Goal: Task Accomplishment & Management: Manage account settings

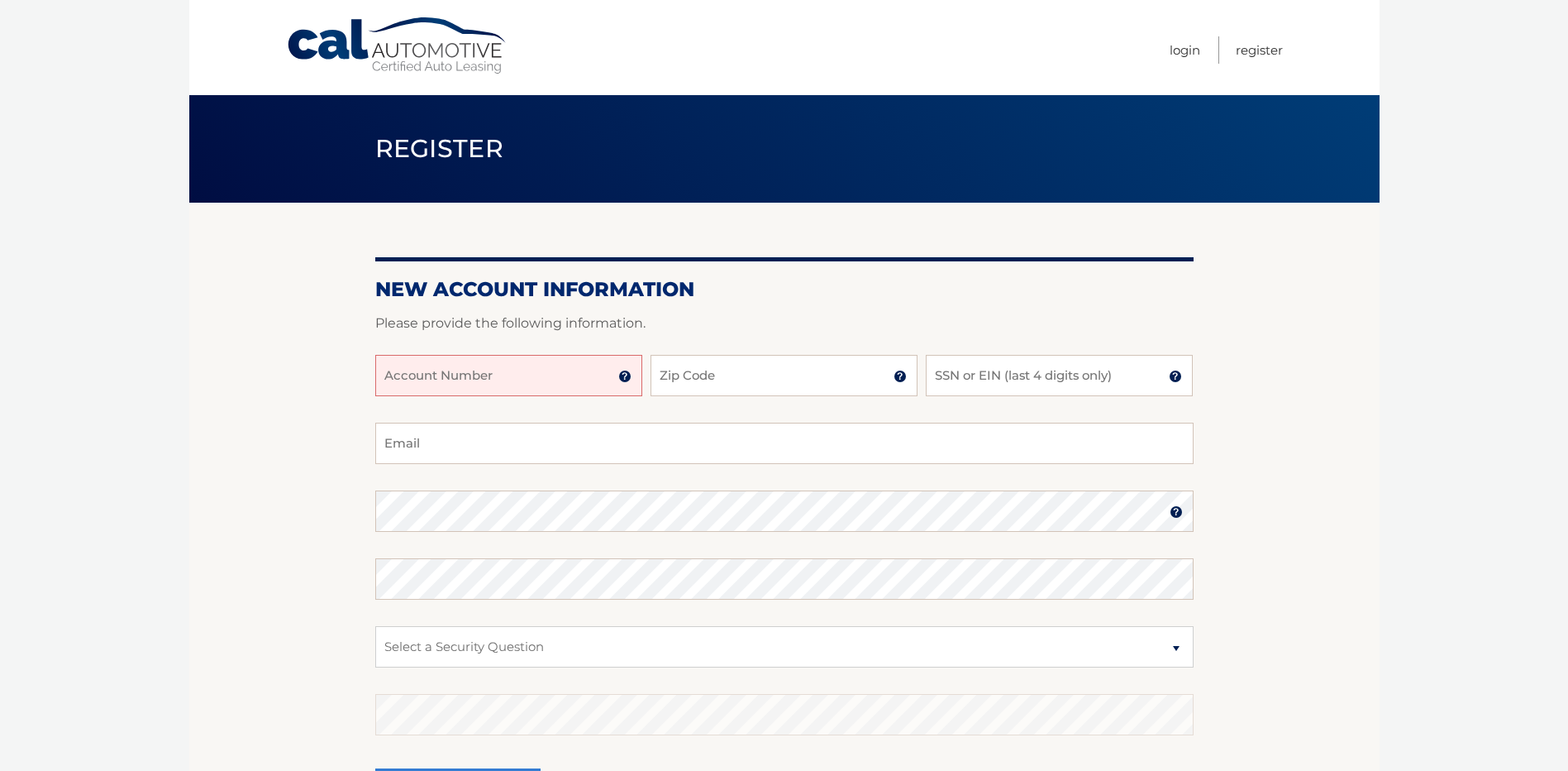
click at [574, 380] on input "Account Number" at bounding box center [508, 375] width 267 height 41
type input "44456029341"
click at [753, 380] on input "Zip Code" at bounding box center [784, 375] width 267 height 41
type input "11706"
click at [997, 381] on input "SSN or EIN (last 4 digits only)" at bounding box center [1059, 375] width 267 height 41
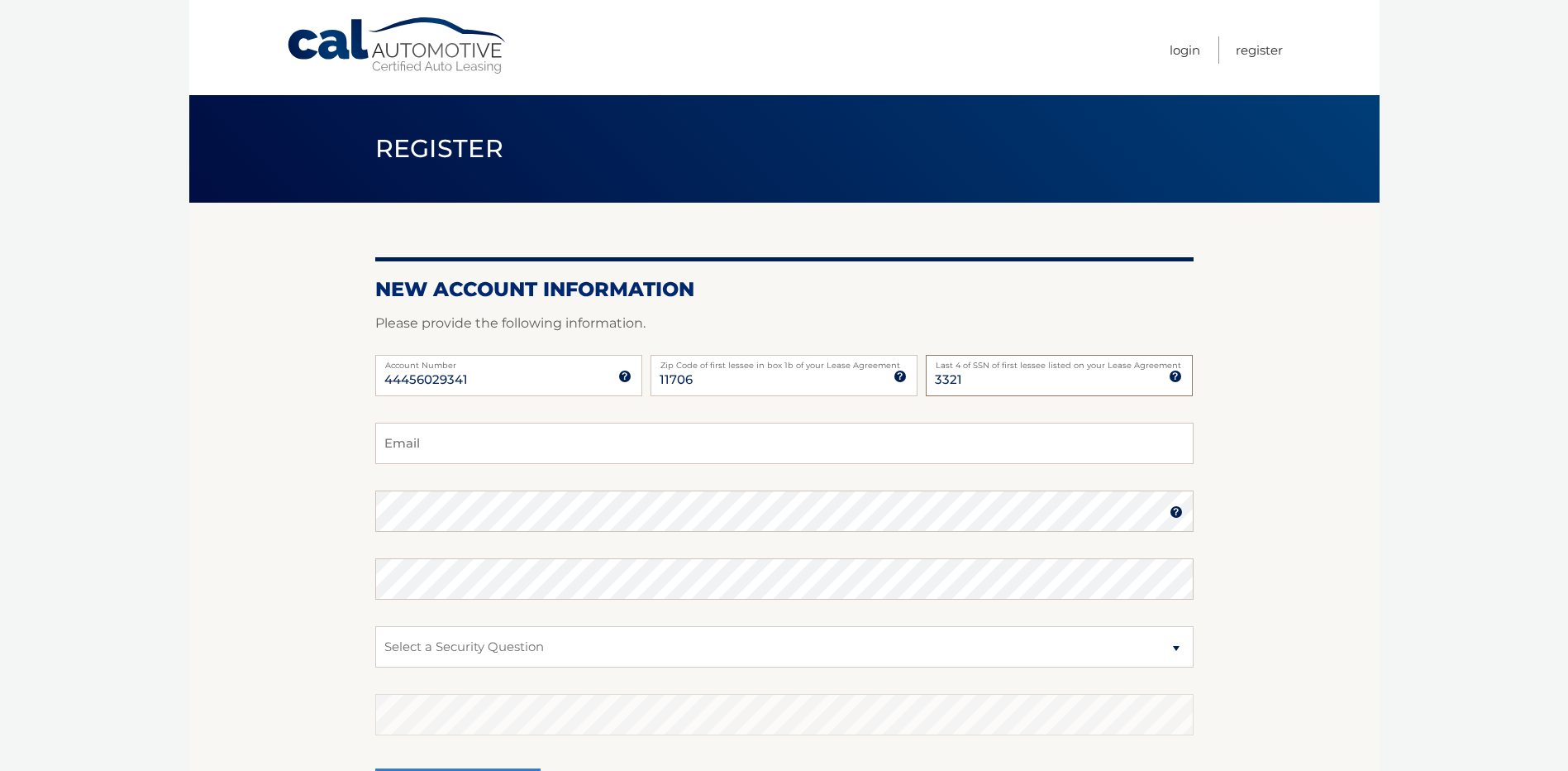
type input "3321"
click at [628, 456] on input "Email" at bounding box center [784, 443] width 818 height 41
type input "oskie52@gmail.com"
click at [774, 663] on select "Select a Security Question What was the name of your elementary school? What is…" at bounding box center [784, 646] width 818 height 41
select select "2"
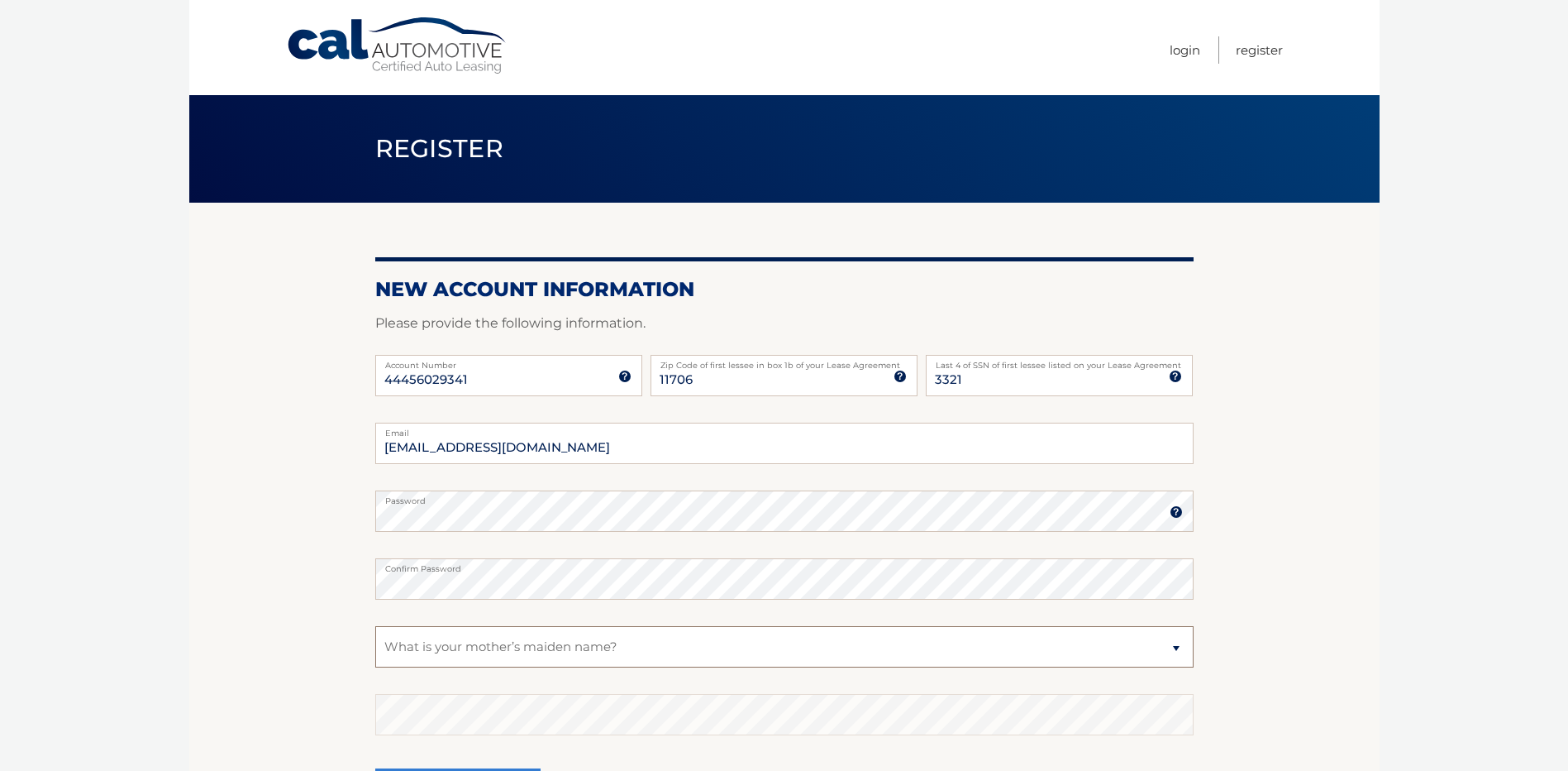
click at [375, 626] on select "Select a Security Question What was the name of your elementary school? What is…" at bounding box center [784, 646] width 818 height 41
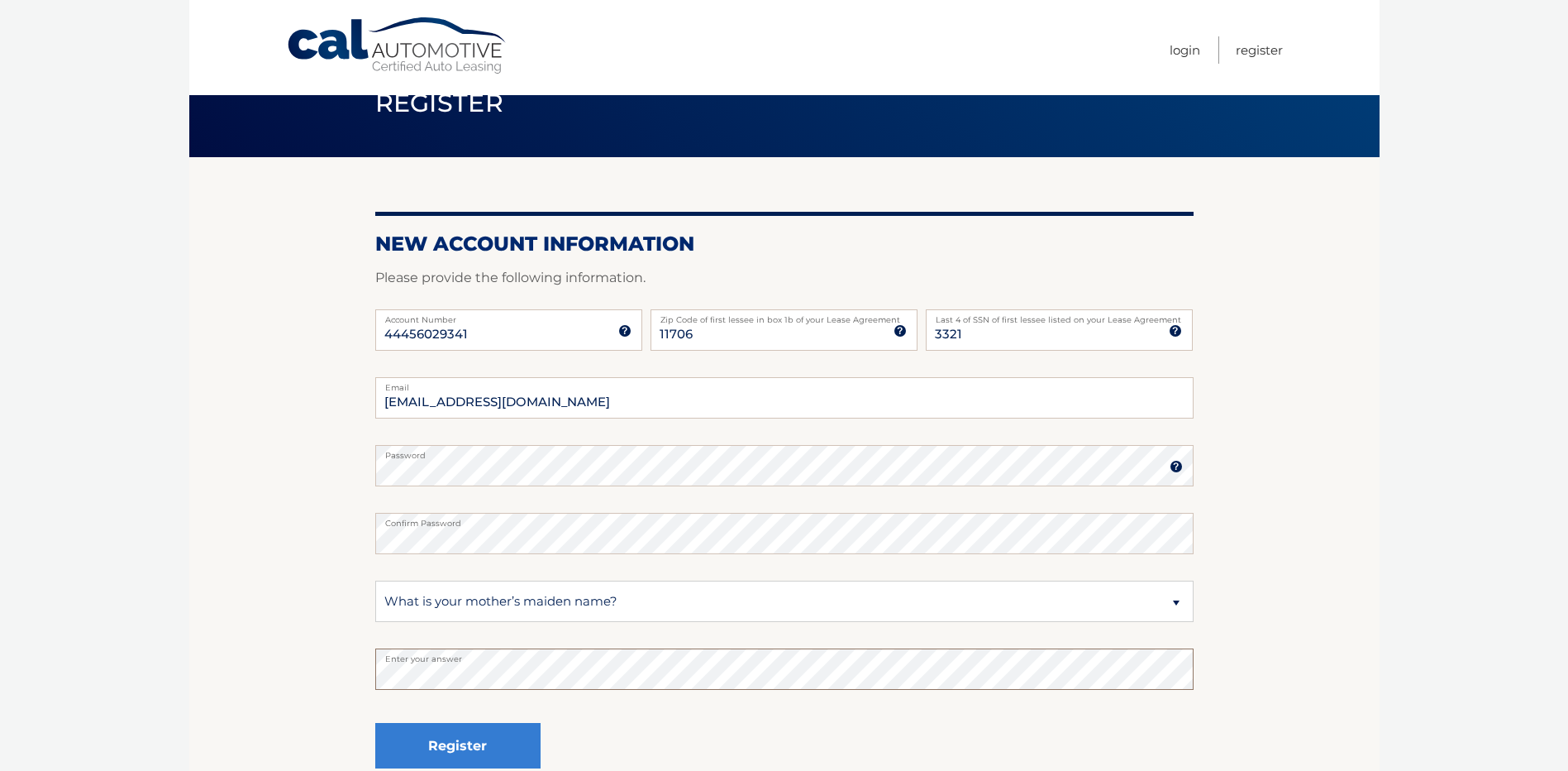
scroll to position [83, 0]
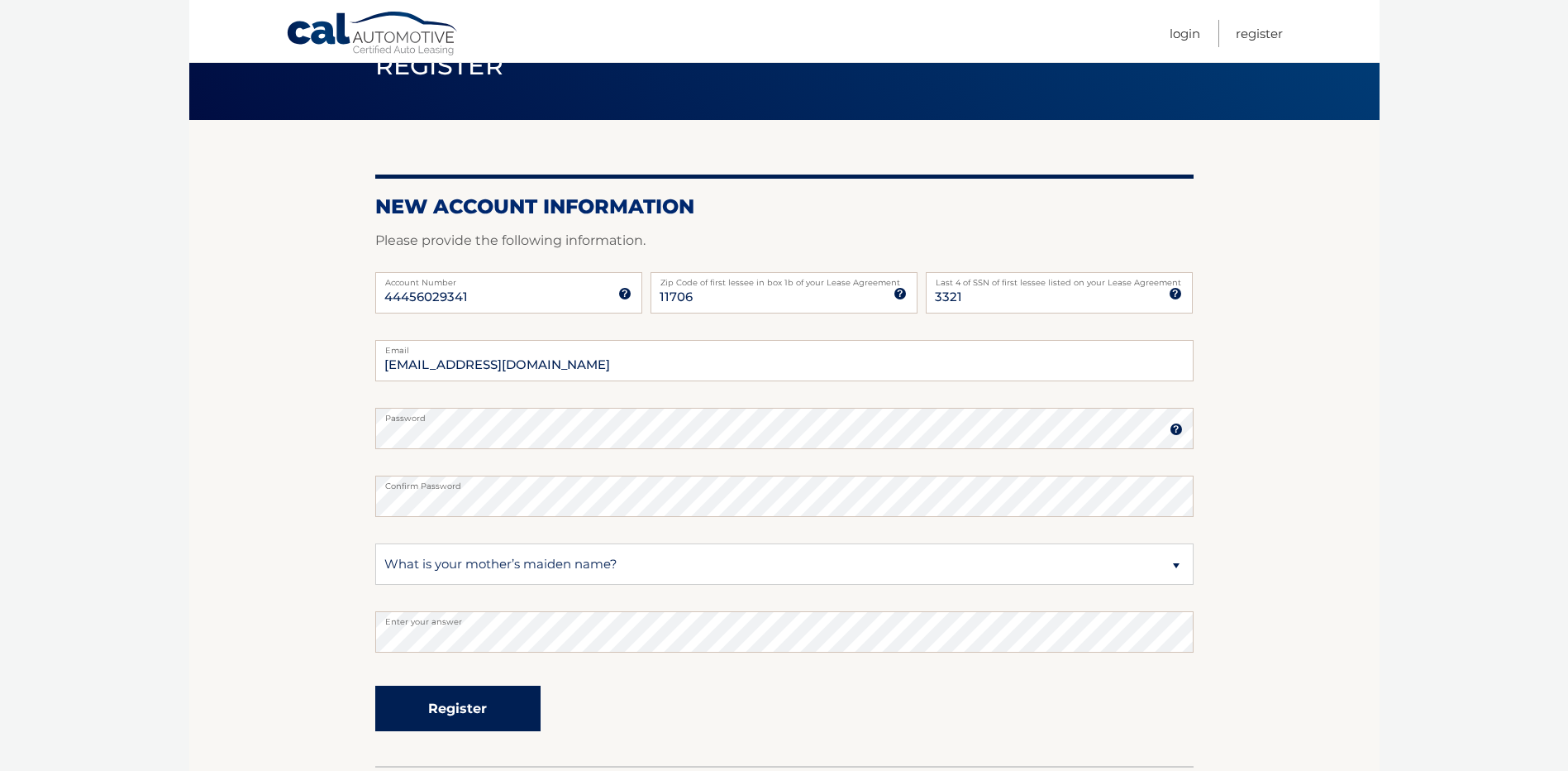
click at [452, 706] on button "Register" at bounding box center [457, 708] width 165 height 46
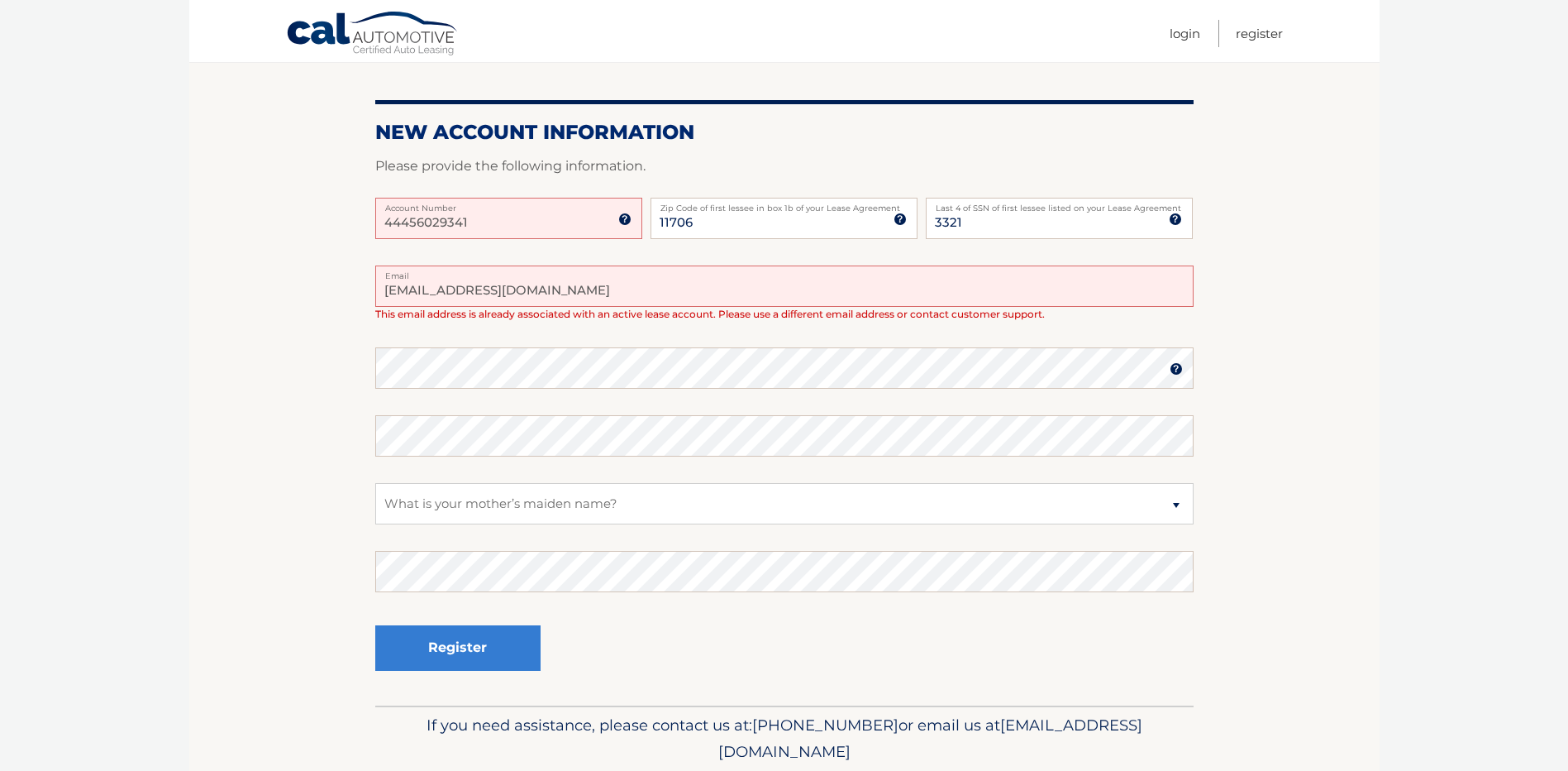
scroll to position [248, 0]
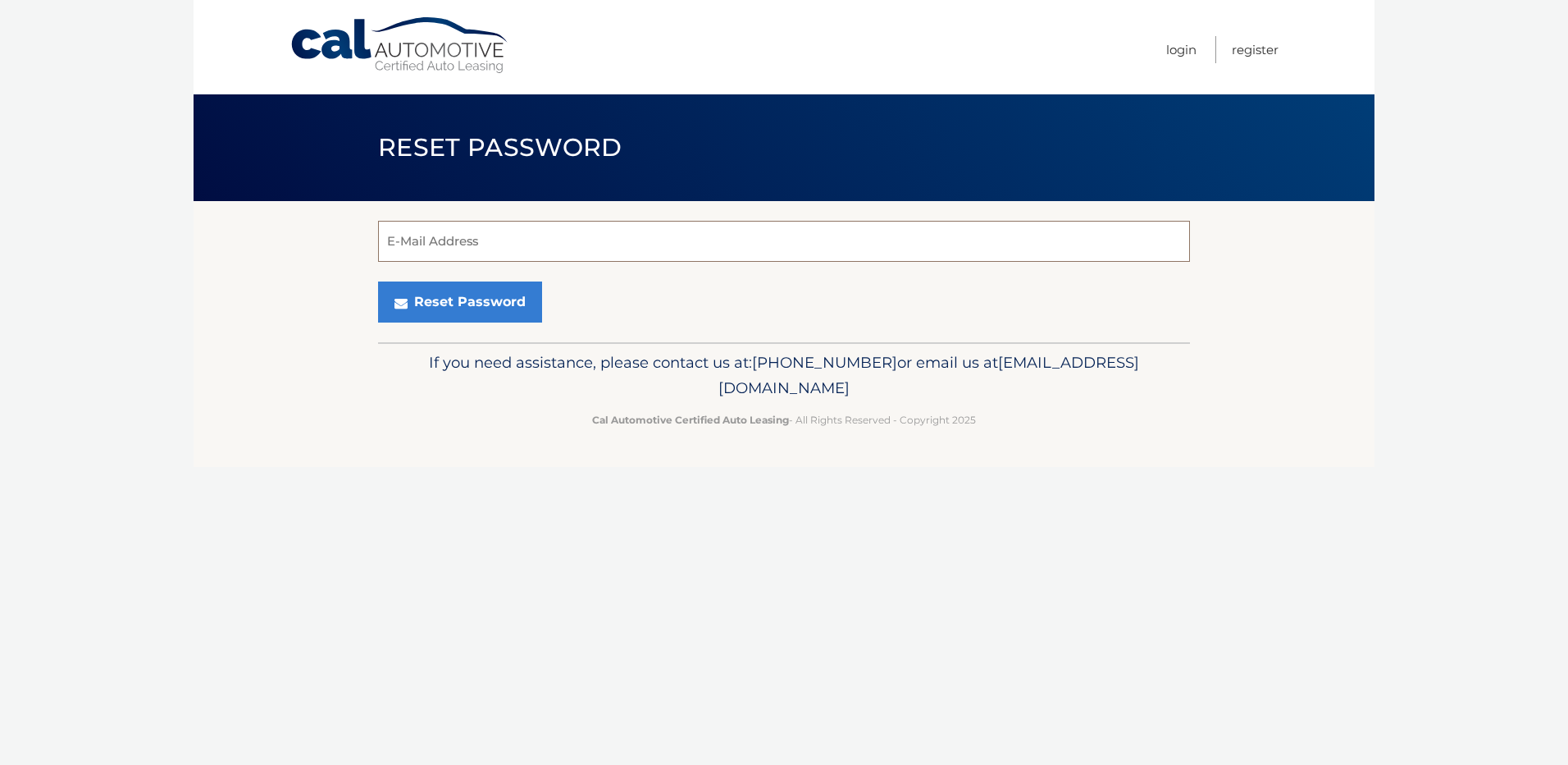
click at [507, 250] on input "E-Mail Address" at bounding box center [784, 241] width 812 height 41
type input "oskie52@gmail.com"
click at [475, 306] on button "Reset Password" at bounding box center [459, 301] width 164 height 41
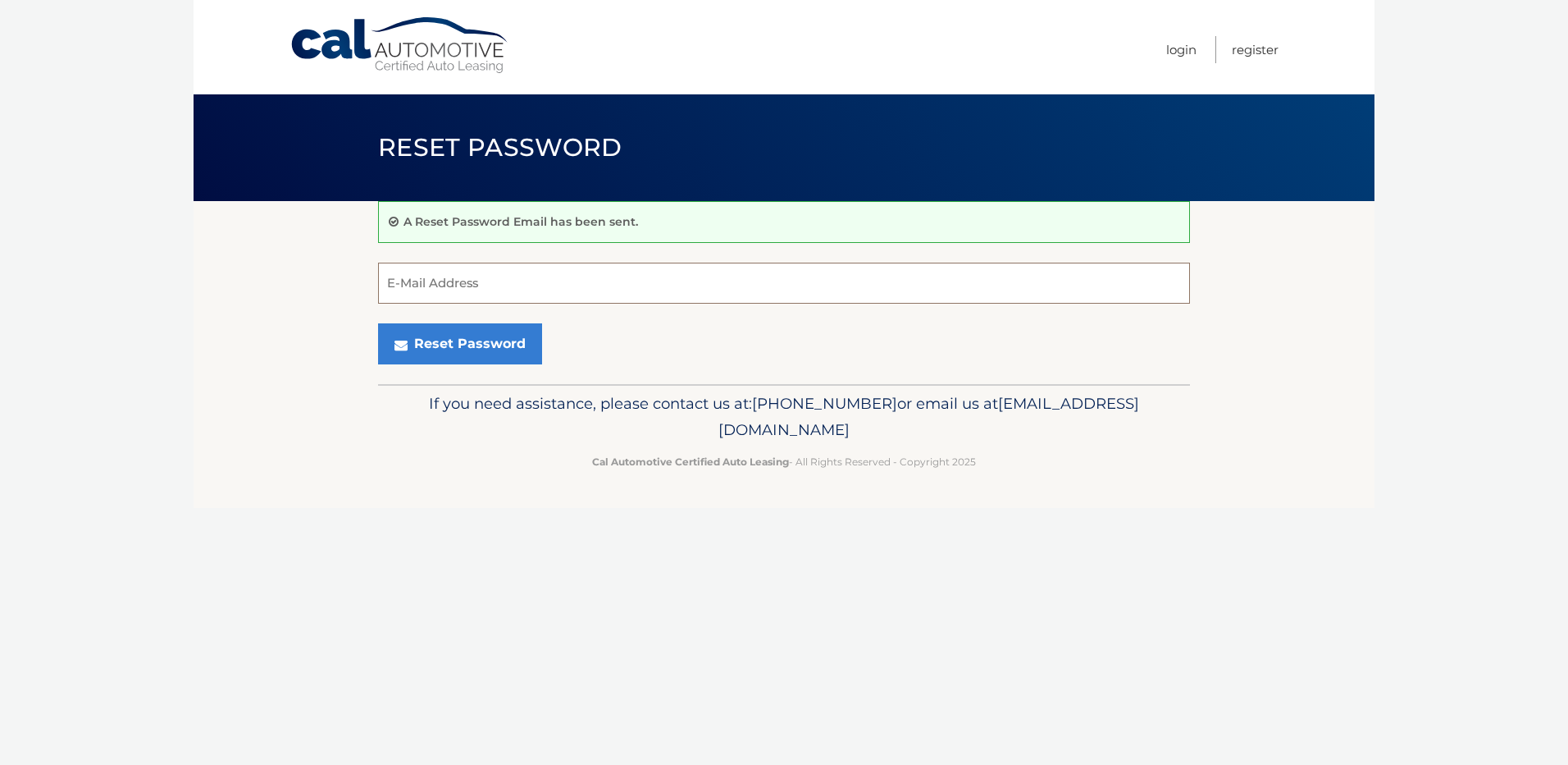
click at [475, 286] on input "E-Mail Address" at bounding box center [784, 282] width 812 height 41
type input "[EMAIL_ADDRESS][DOMAIN_NAME]"
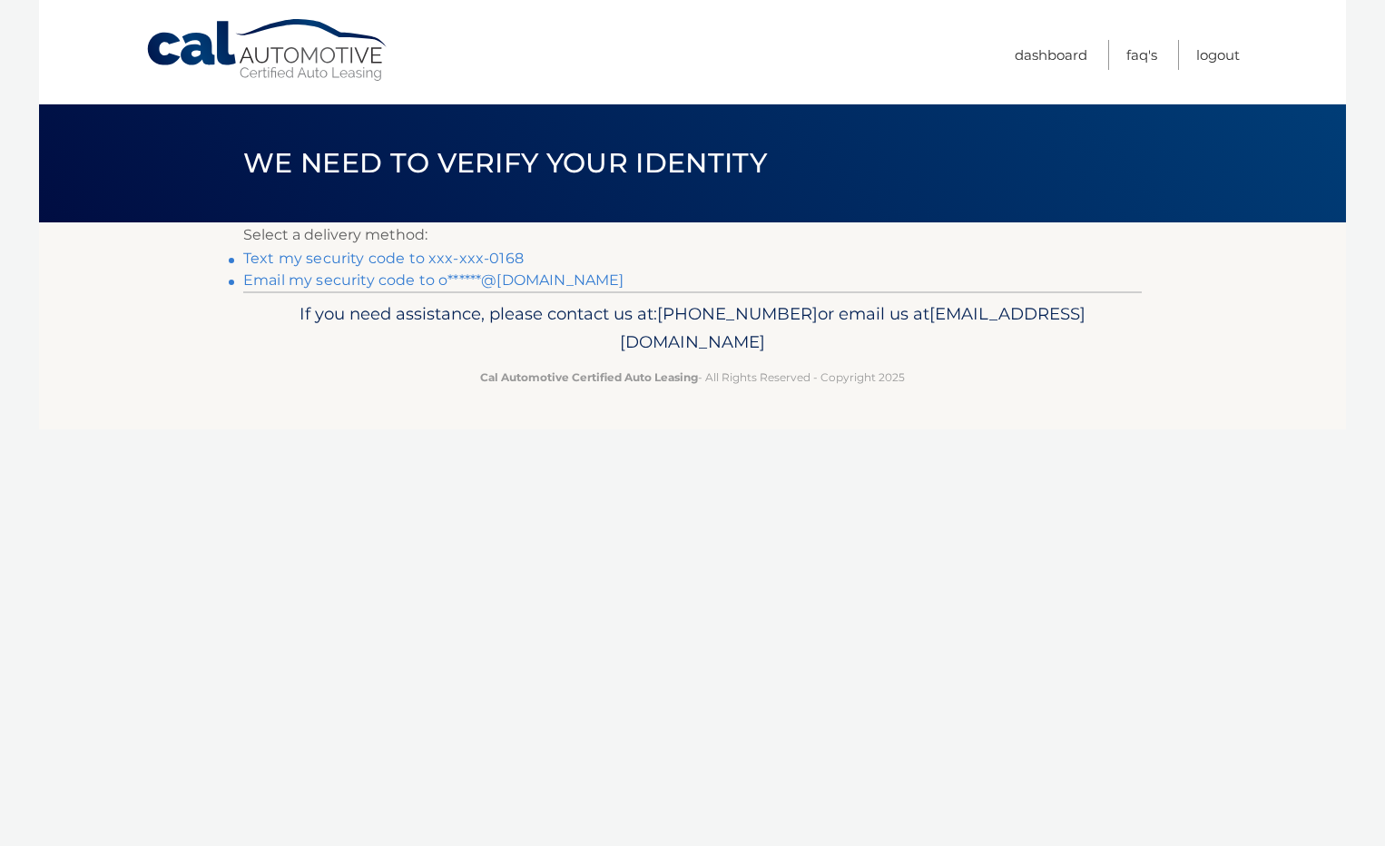
click at [496, 260] on link "Text my security code to xxx-xxx-0168" at bounding box center [383, 258] width 280 height 17
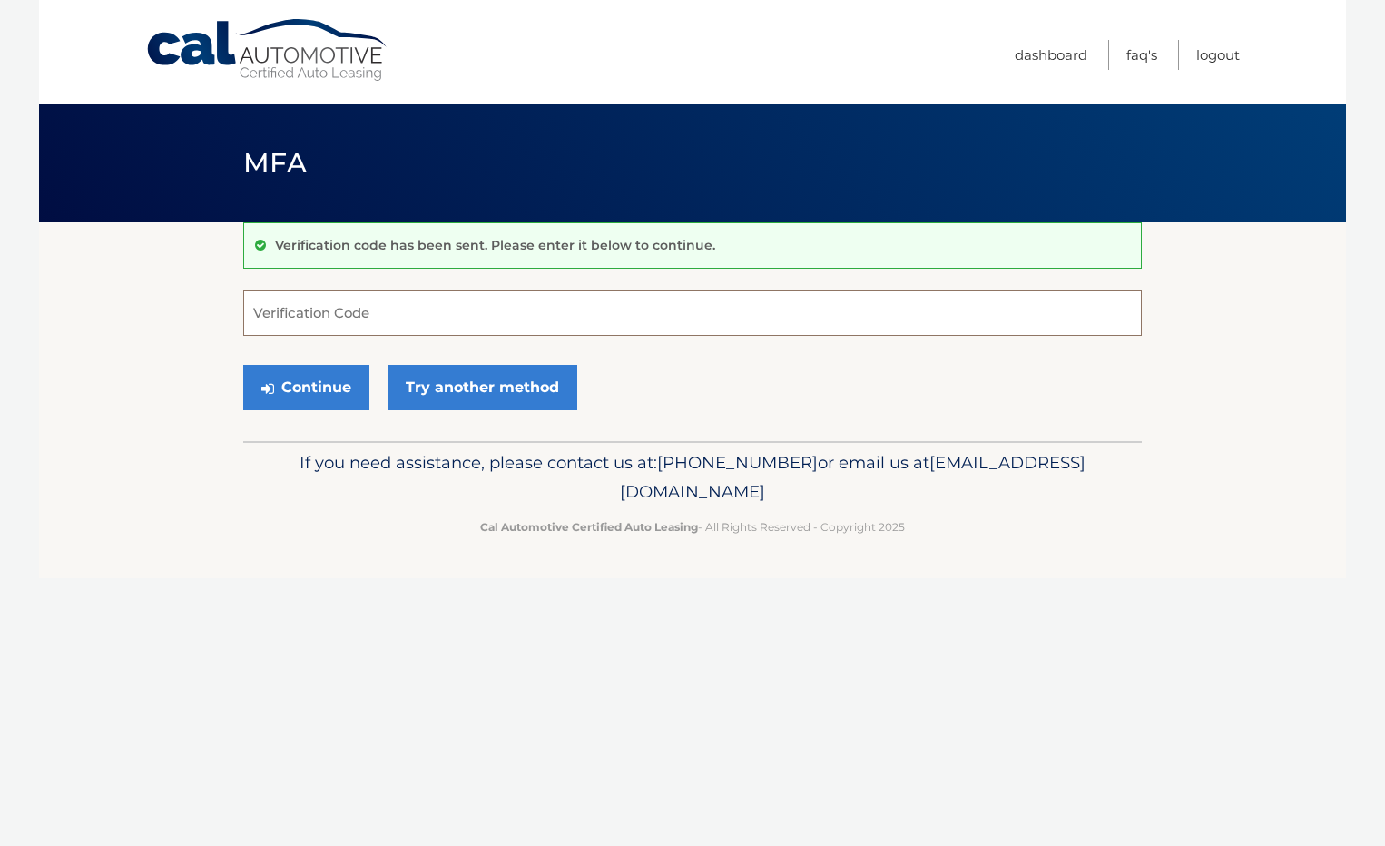
click at [407, 311] on input "Verification Code" at bounding box center [692, 312] width 898 height 45
type input "206501"
click at [309, 389] on button "Continue" at bounding box center [306, 387] width 126 height 45
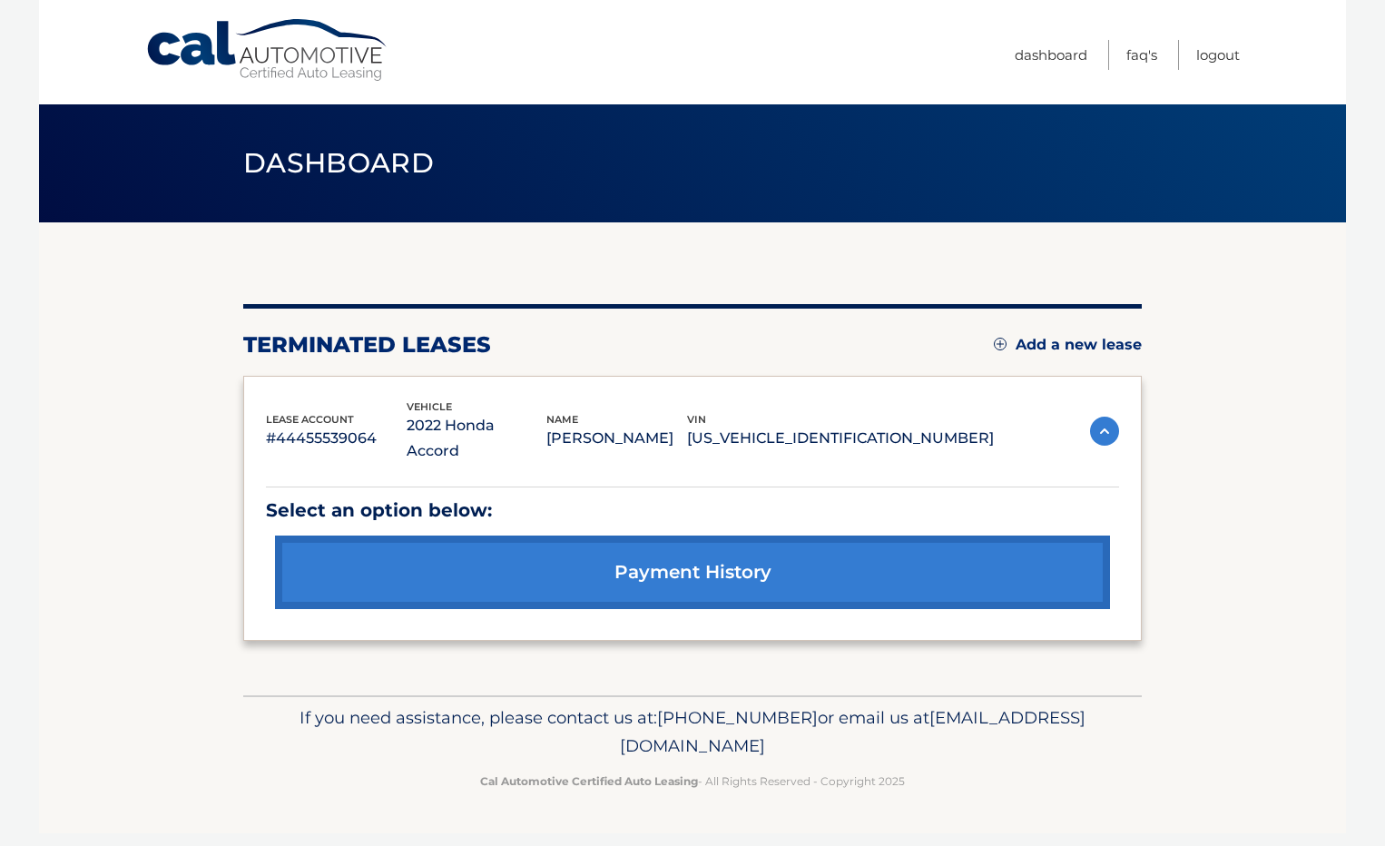
click at [1068, 345] on link "Add a new lease" at bounding box center [1068, 345] width 148 height 18
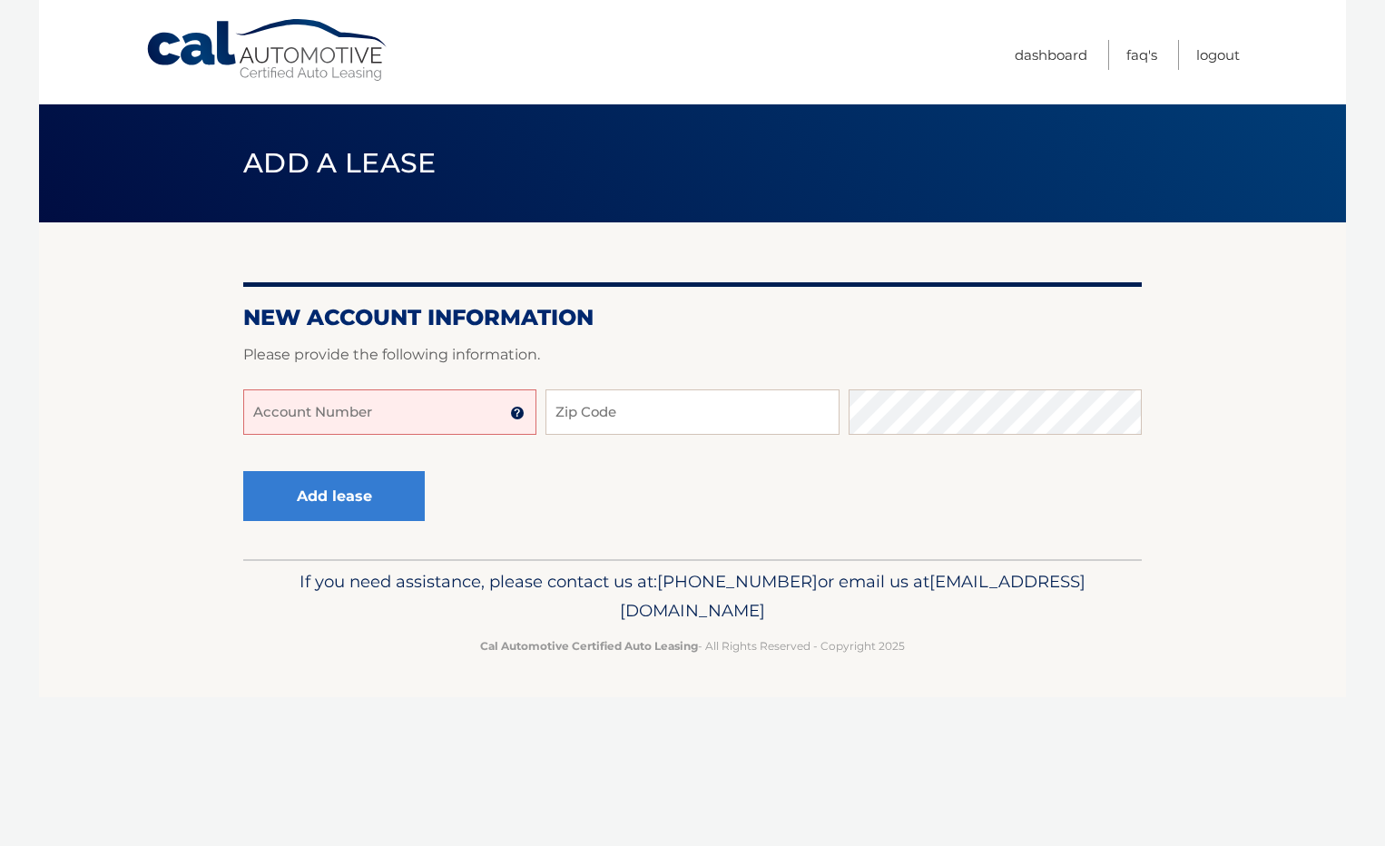
click at [327, 416] on input "Account Number" at bounding box center [389, 411] width 293 height 45
type input "44456029341"
click at [243, 471] on button "Add lease" at bounding box center [333, 496] width 181 height 50
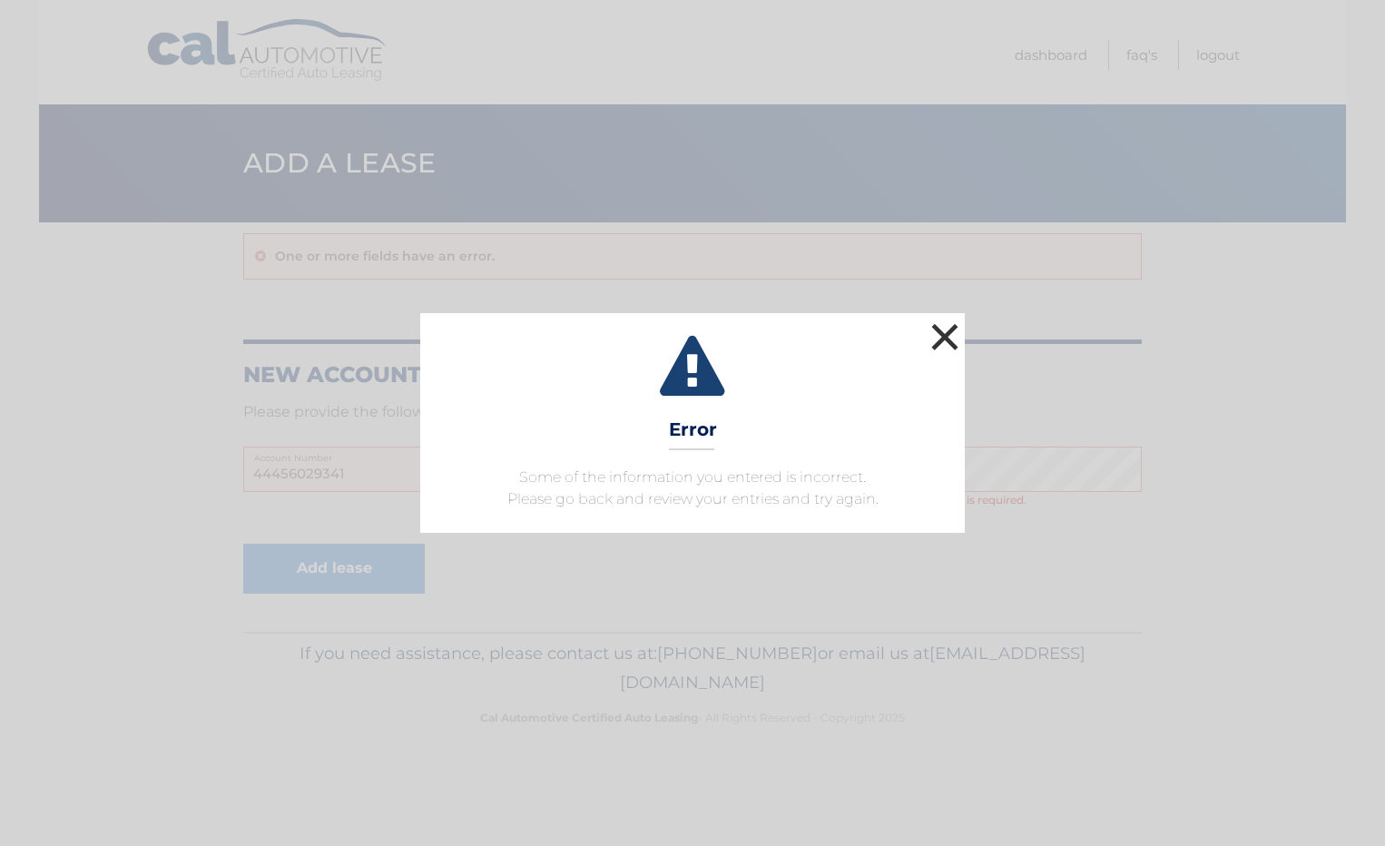
click at [945, 337] on button "×" at bounding box center [944, 337] width 36 height 36
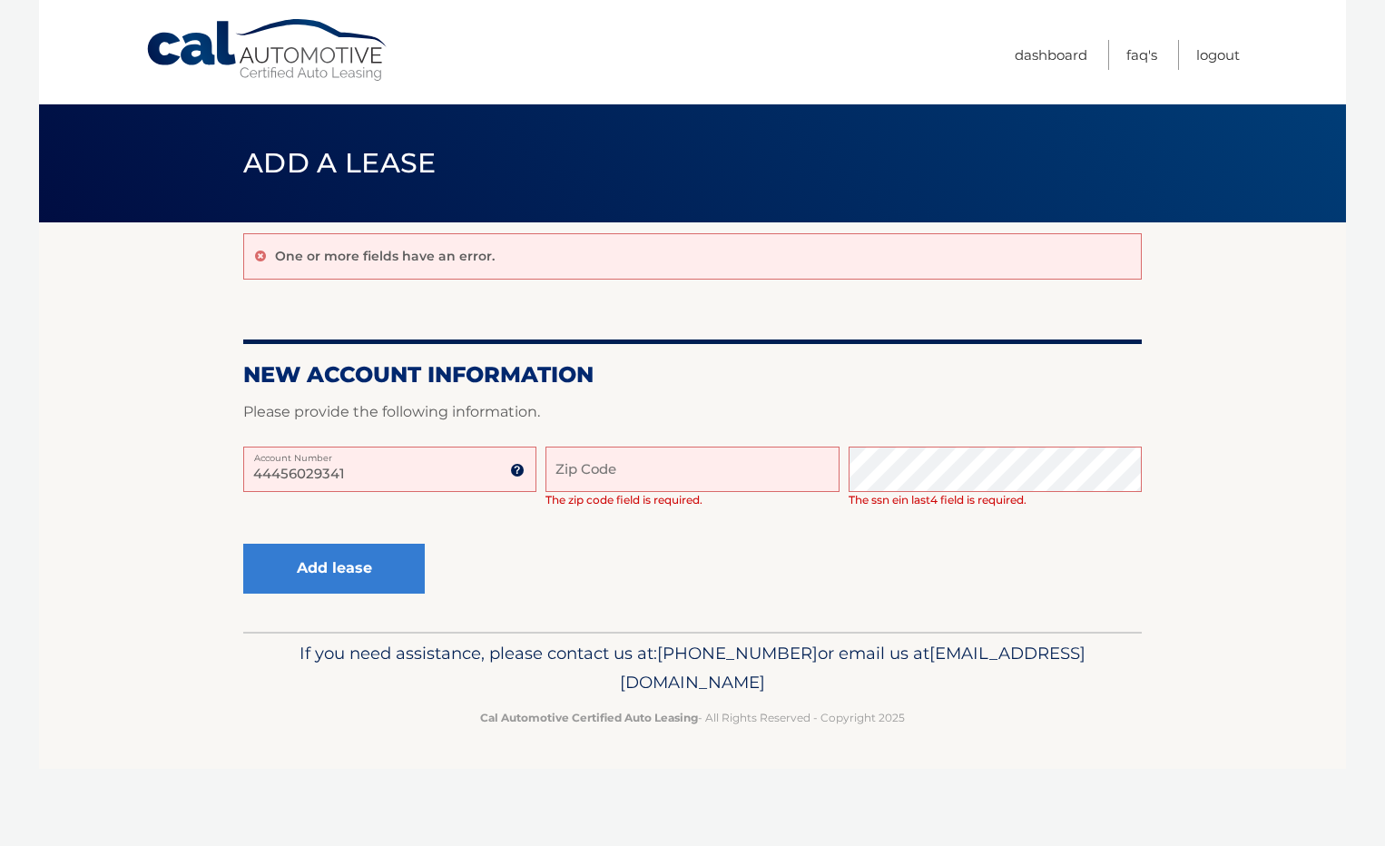
click at [639, 468] on input "Zip Code" at bounding box center [691, 468] width 293 height 45
type input "11706"
click at [385, 560] on button "Add lease" at bounding box center [333, 569] width 181 height 50
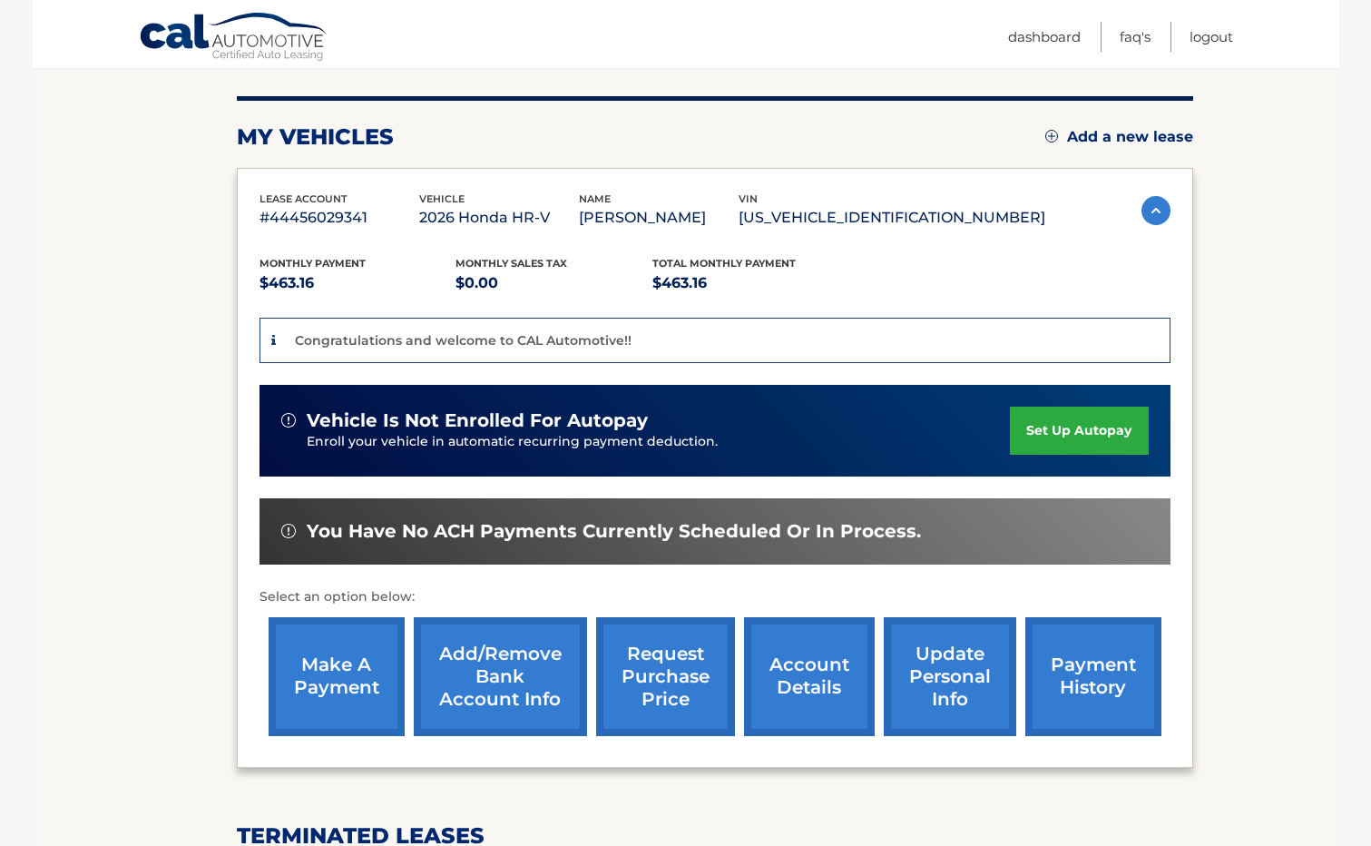
scroll to position [189, 0]
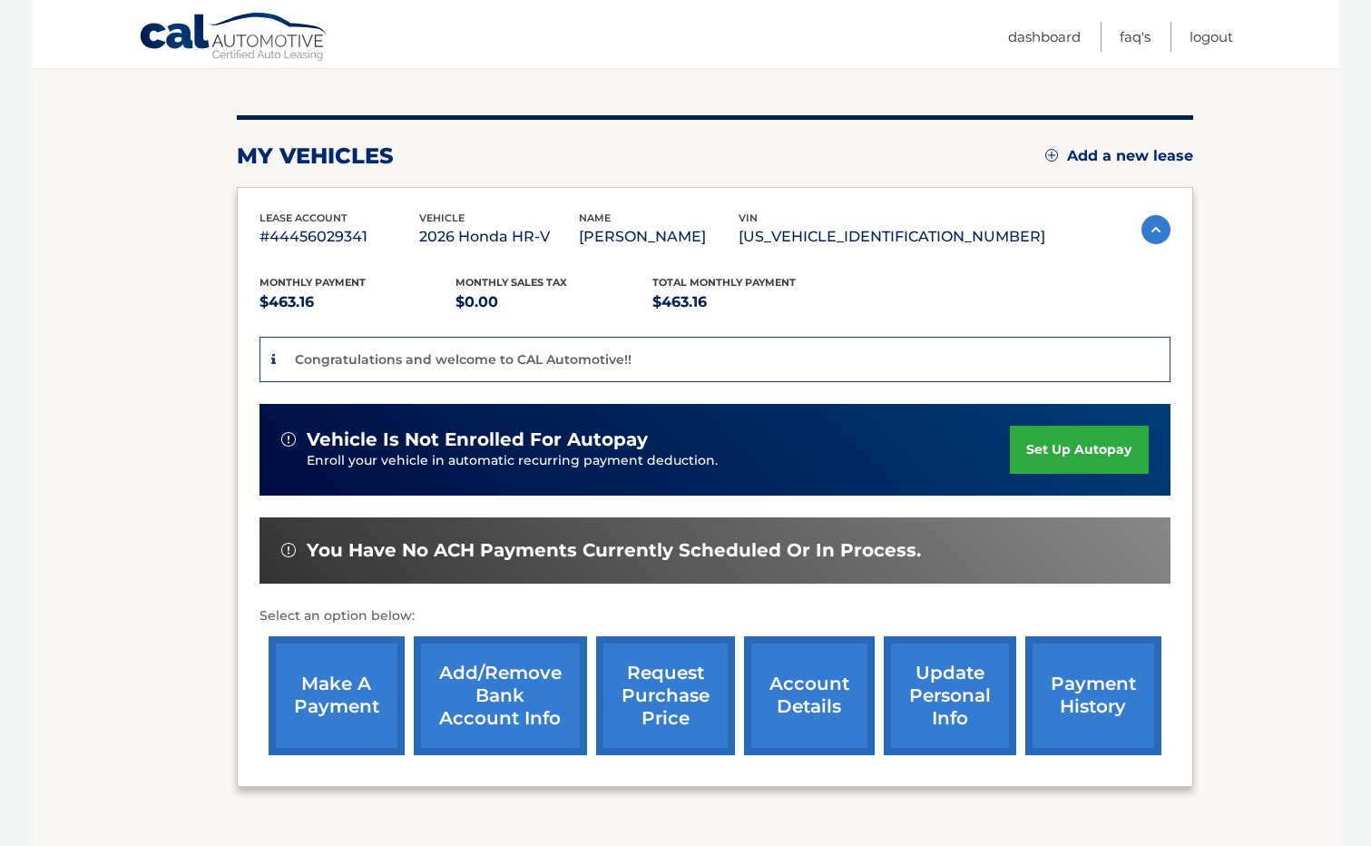
click at [1089, 438] on link "set up autopay" at bounding box center [1079, 450] width 138 height 48
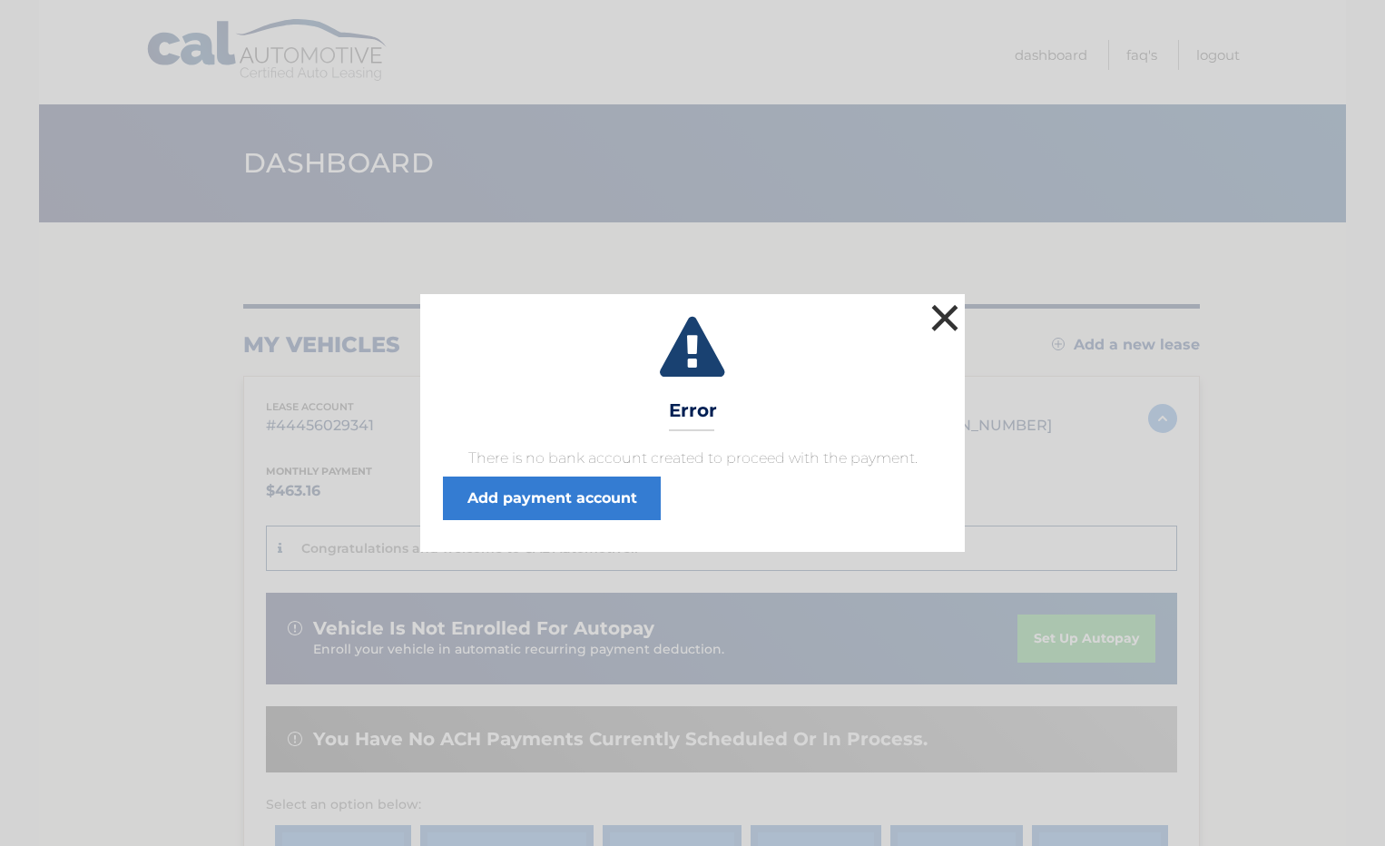
click at [941, 310] on button "×" at bounding box center [944, 317] width 36 height 36
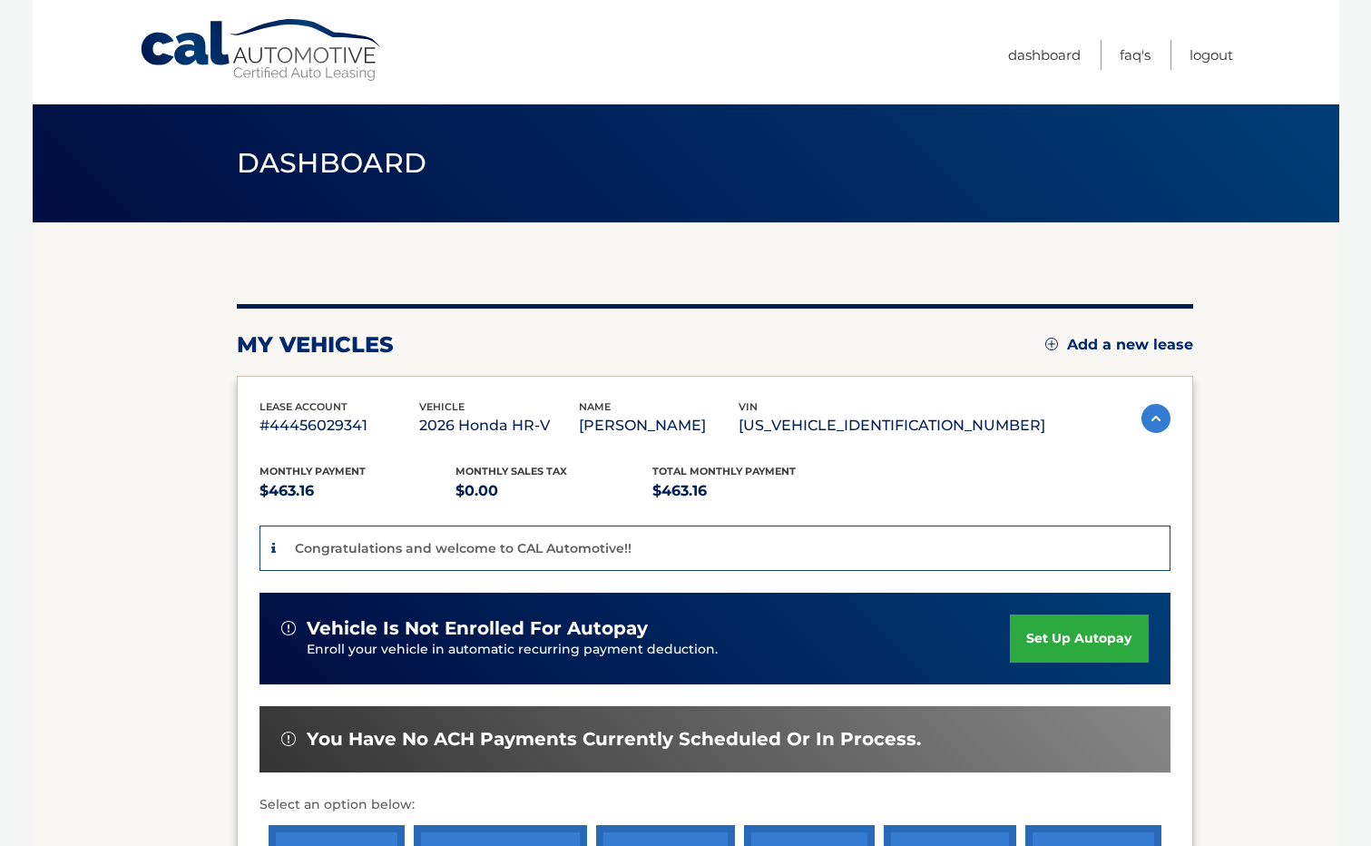
click at [662, 534] on div "Congratulations and welcome to CAL Automotive!!" at bounding box center [715, 548] width 911 height 46
click at [658, 543] on div "Congratulations and welcome to CAL Automotive!!" at bounding box center [715, 548] width 911 height 46
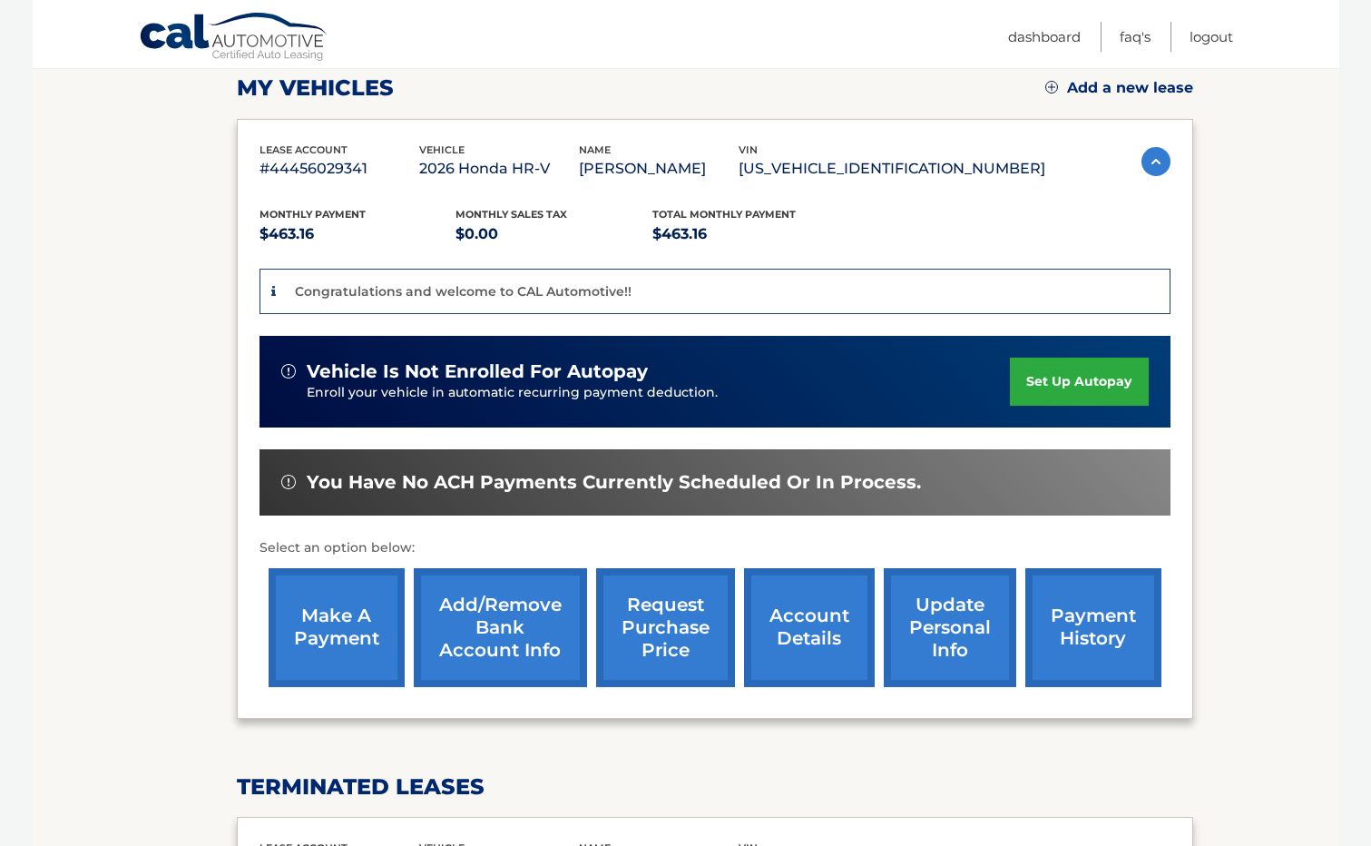
scroll to position [272, 0]
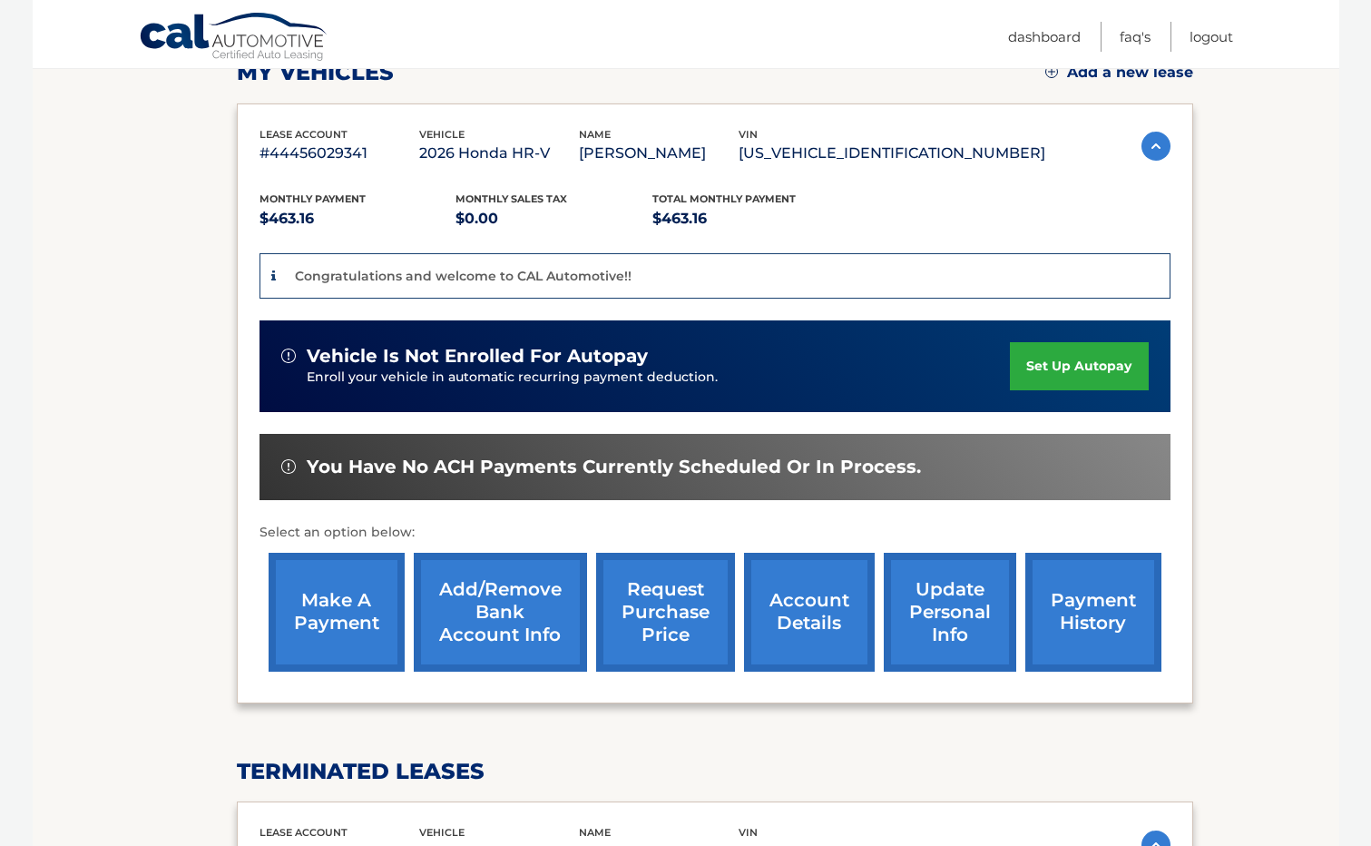
click at [1064, 365] on link "set up autopay" at bounding box center [1079, 366] width 138 height 48
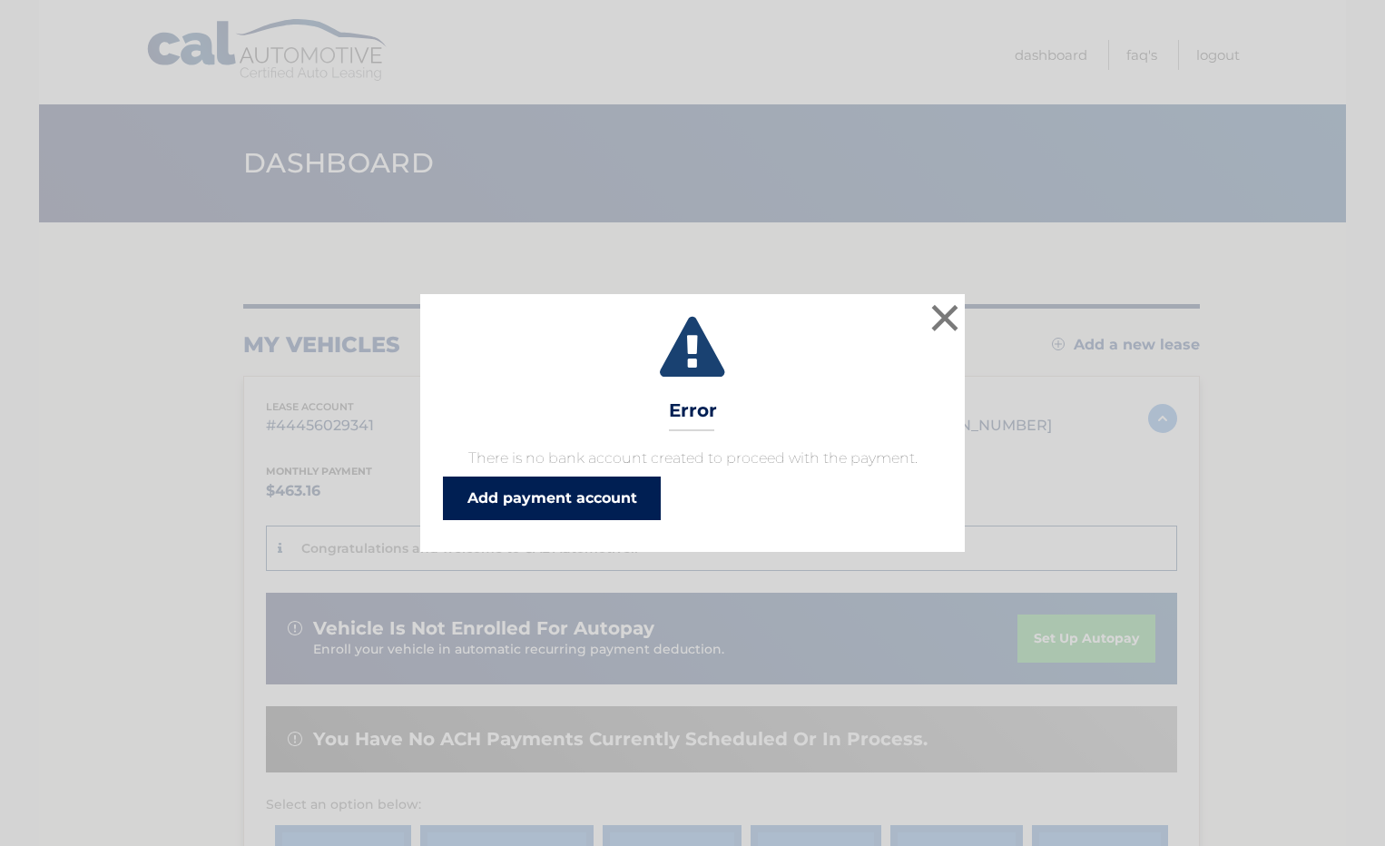
click at [528, 495] on link "Add payment account" at bounding box center [552, 498] width 218 height 44
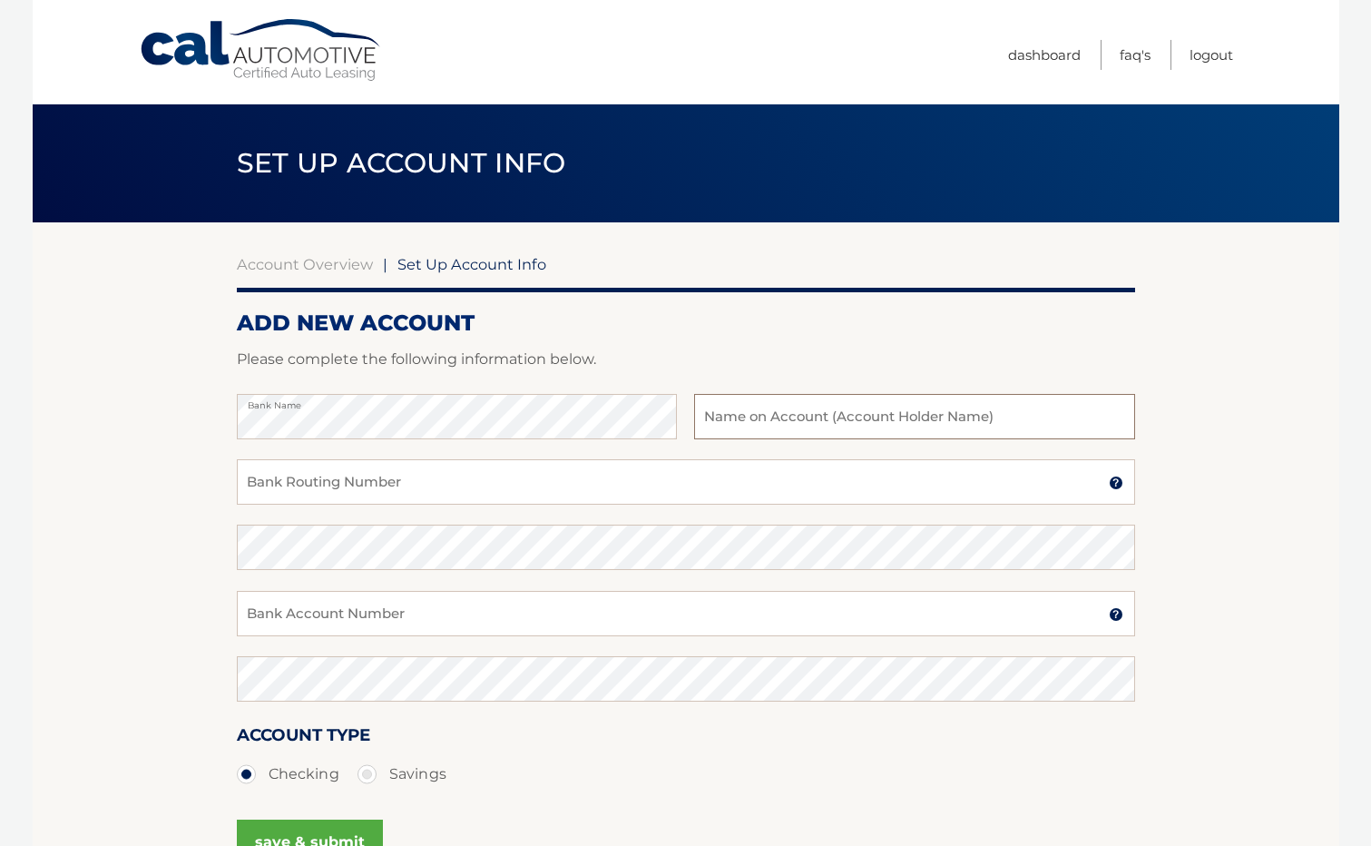
click at [789, 423] on input "text" at bounding box center [914, 416] width 440 height 45
type input "[PERSON_NAME]"
click at [474, 490] on input "Bank Routing Number" at bounding box center [686, 481] width 898 height 45
type input "026013673"
click at [365, 607] on input "Bank Account Number" at bounding box center [686, 613] width 898 height 45
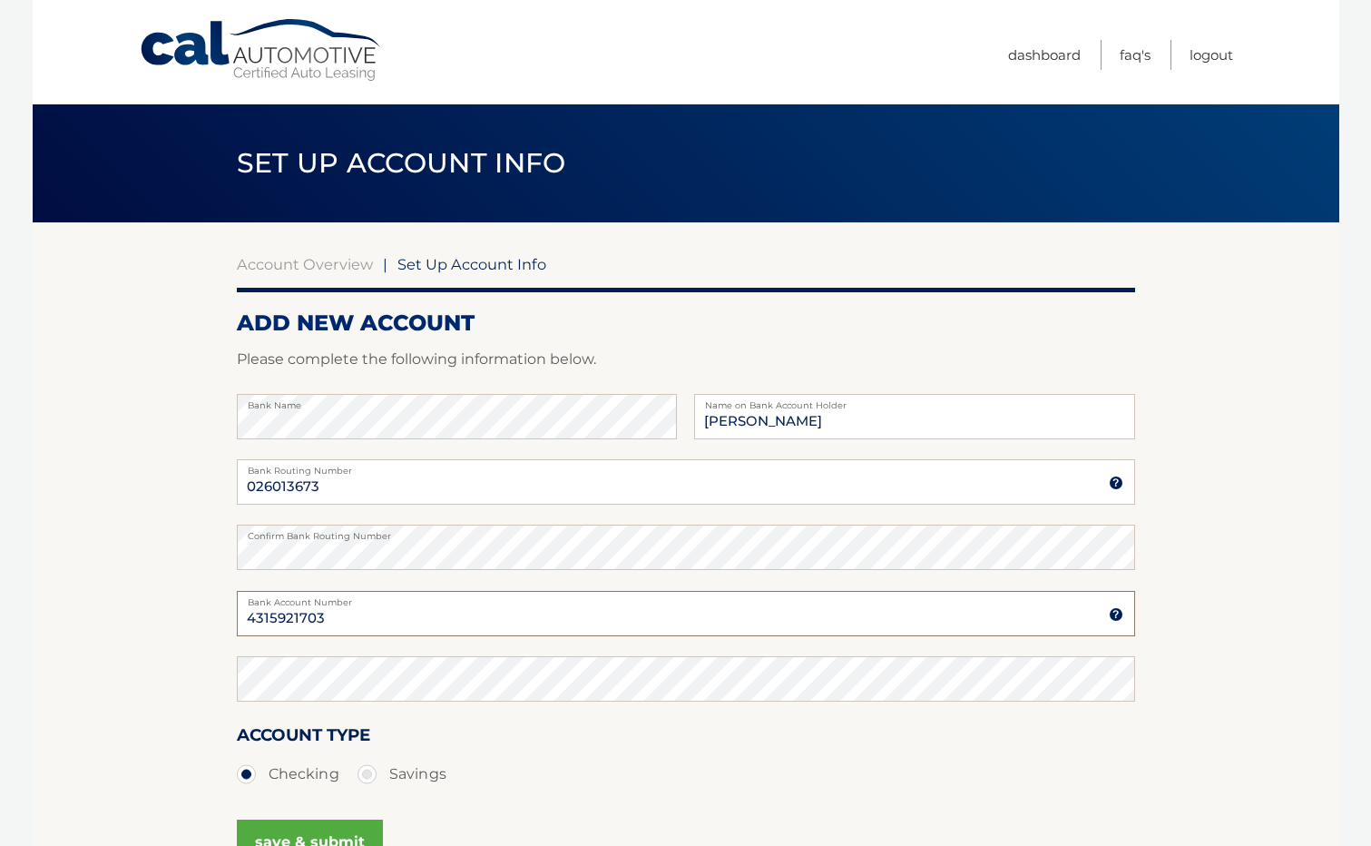
type input "4315921703"
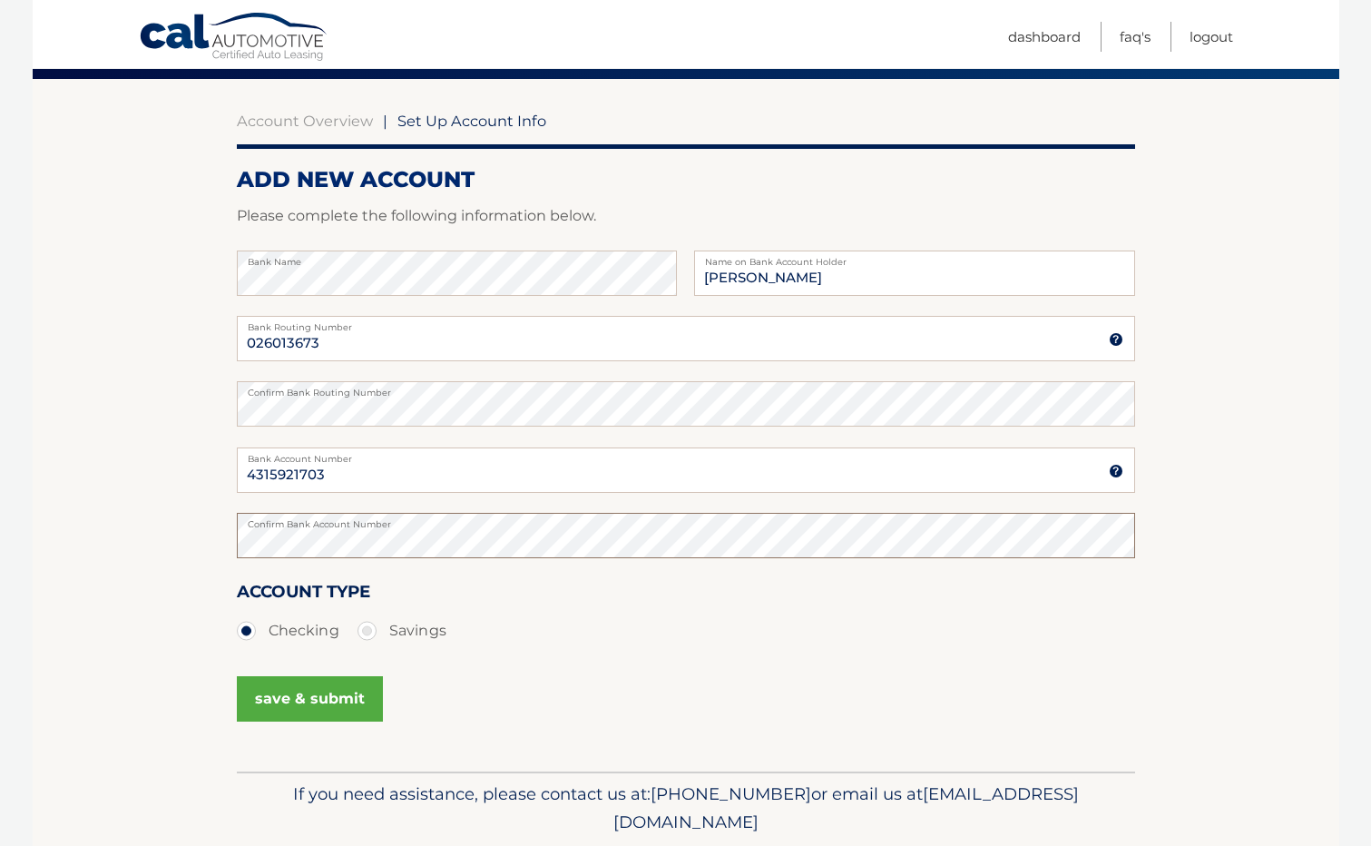
scroll to position [181, 0]
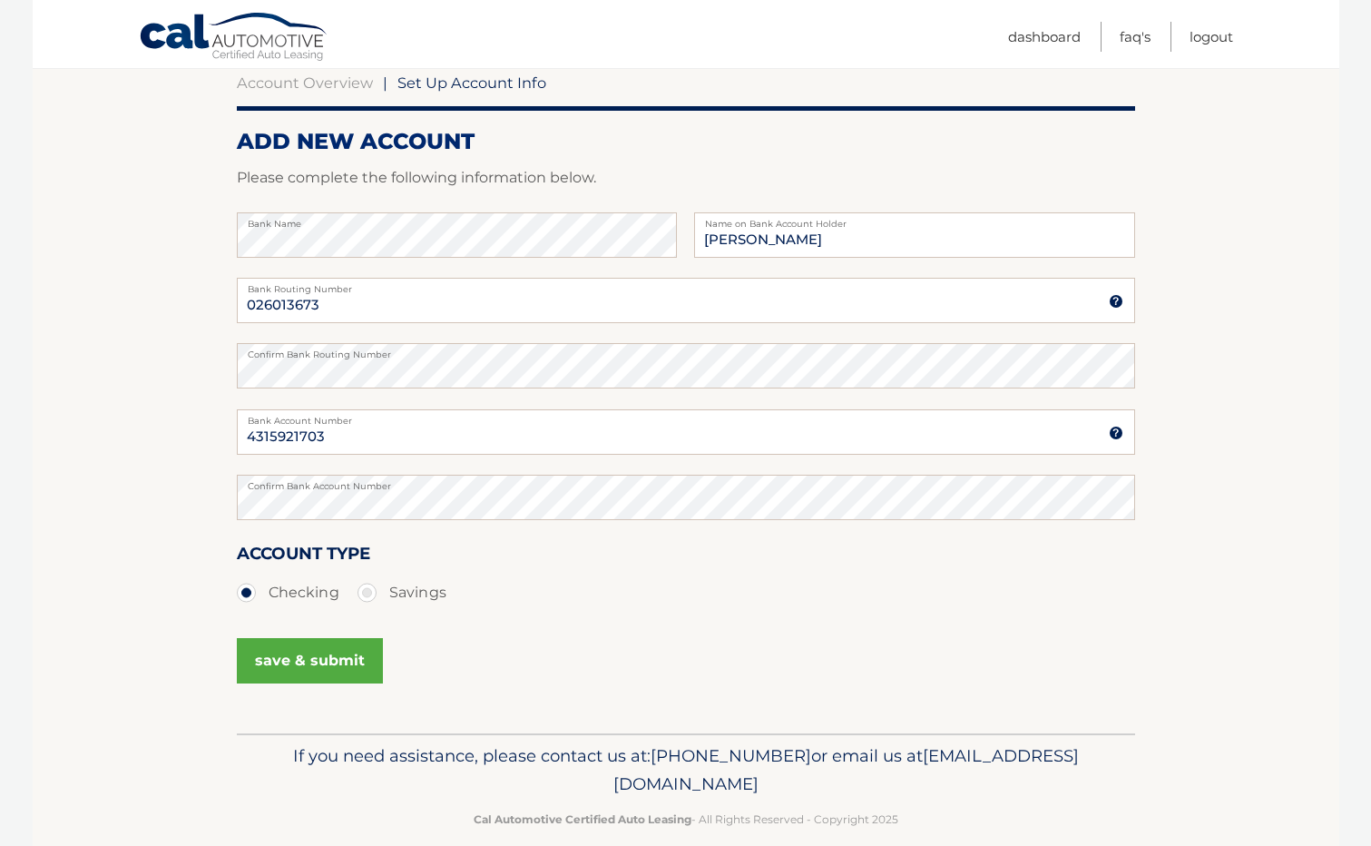
click at [300, 659] on button "save & submit" at bounding box center [310, 660] width 146 height 45
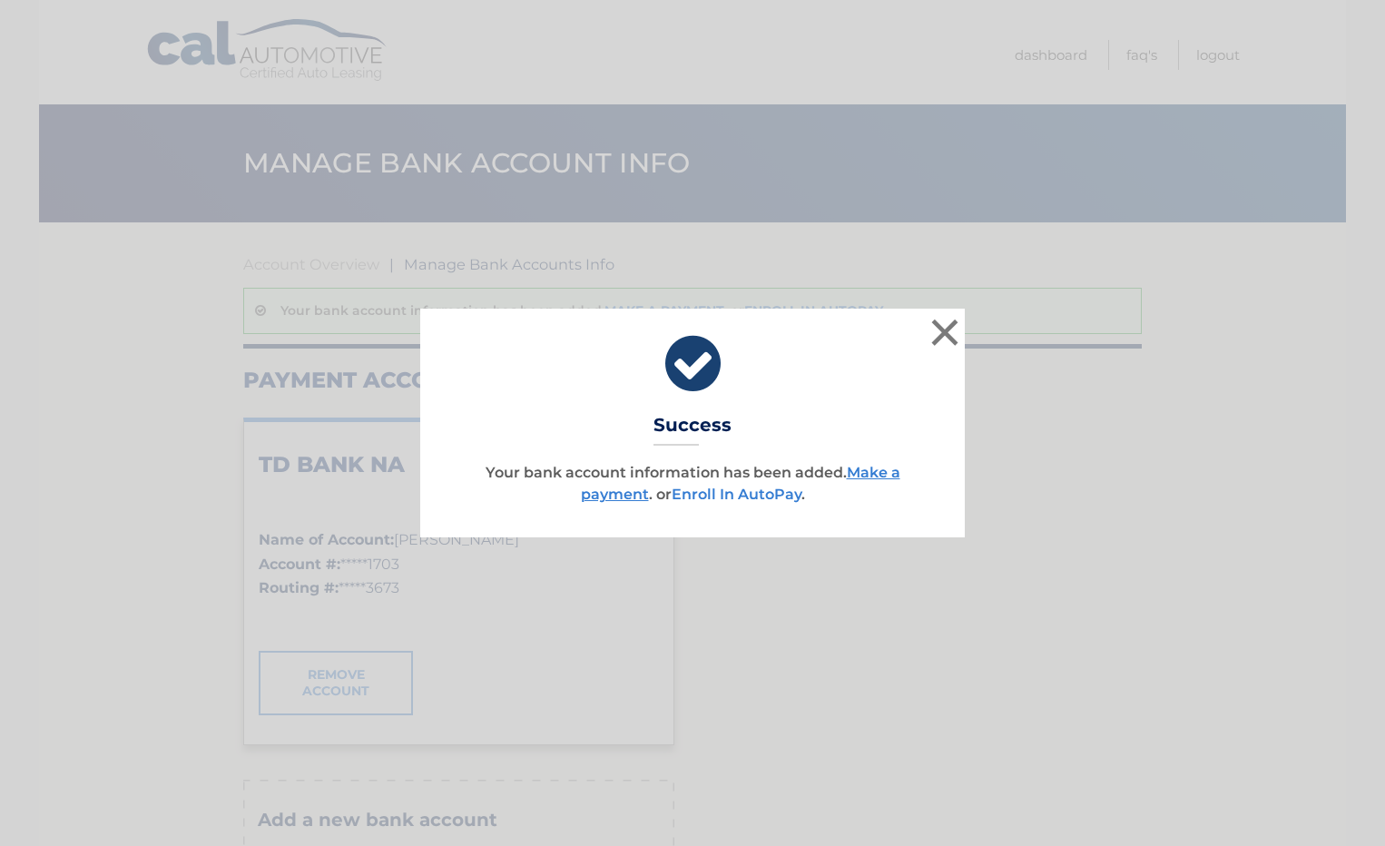
click at [726, 495] on link "Enroll In AutoPay" at bounding box center [736, 493] width 130 height 17
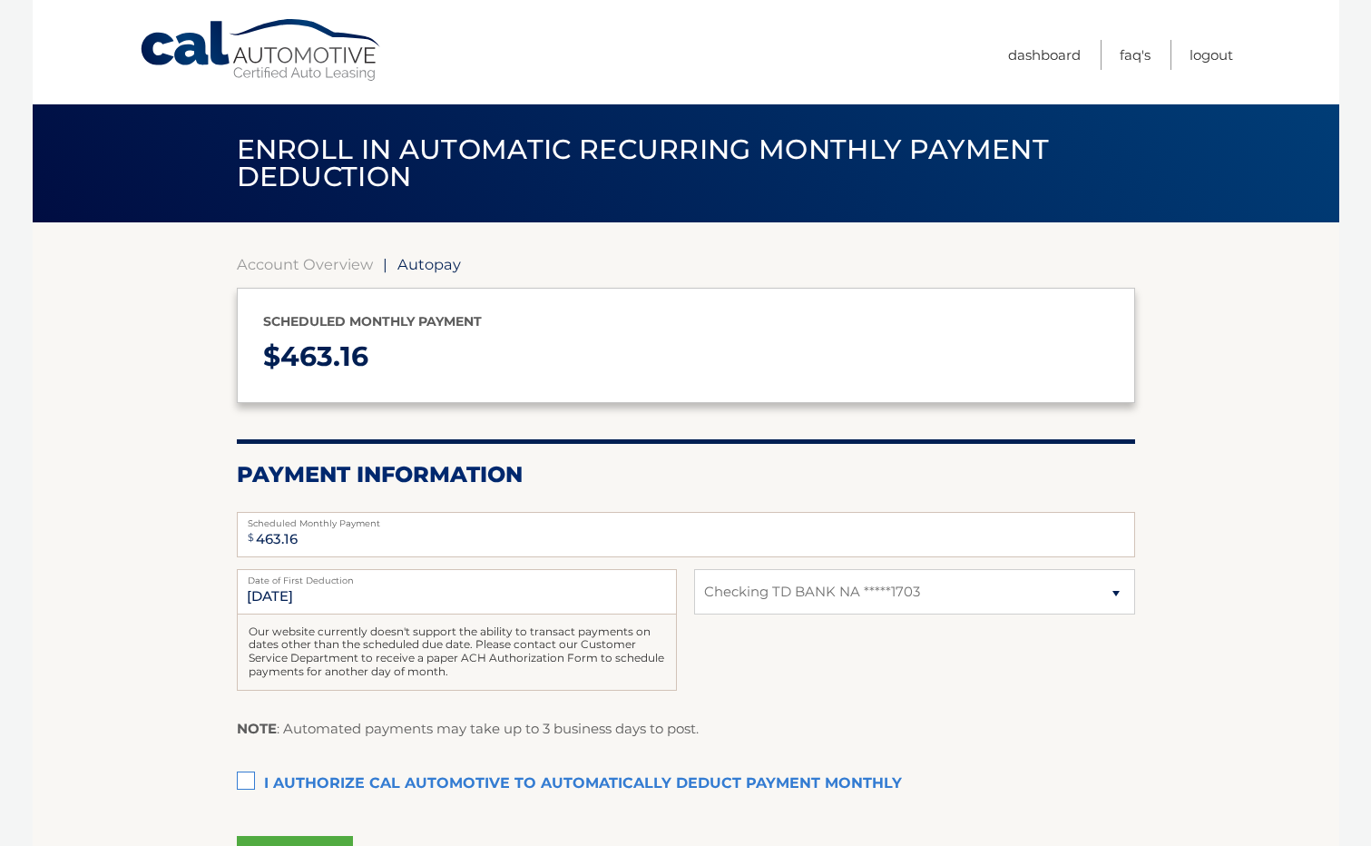
select select "M2VhY2MyYTQtNTU1YS00Yjg5LWI5NWItMWRhYjcwZTI3OTVh"
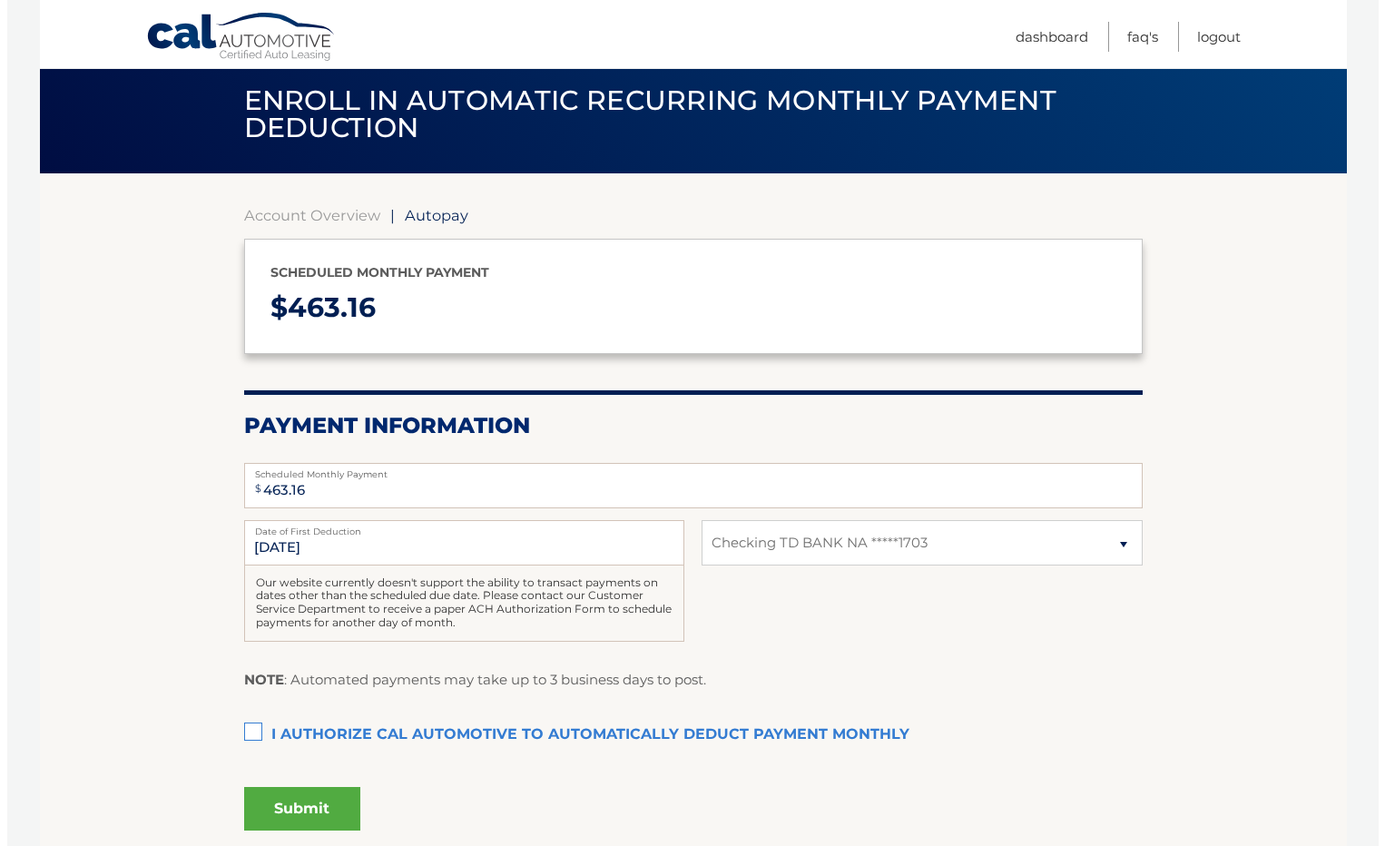
scroll to position [91, 0]
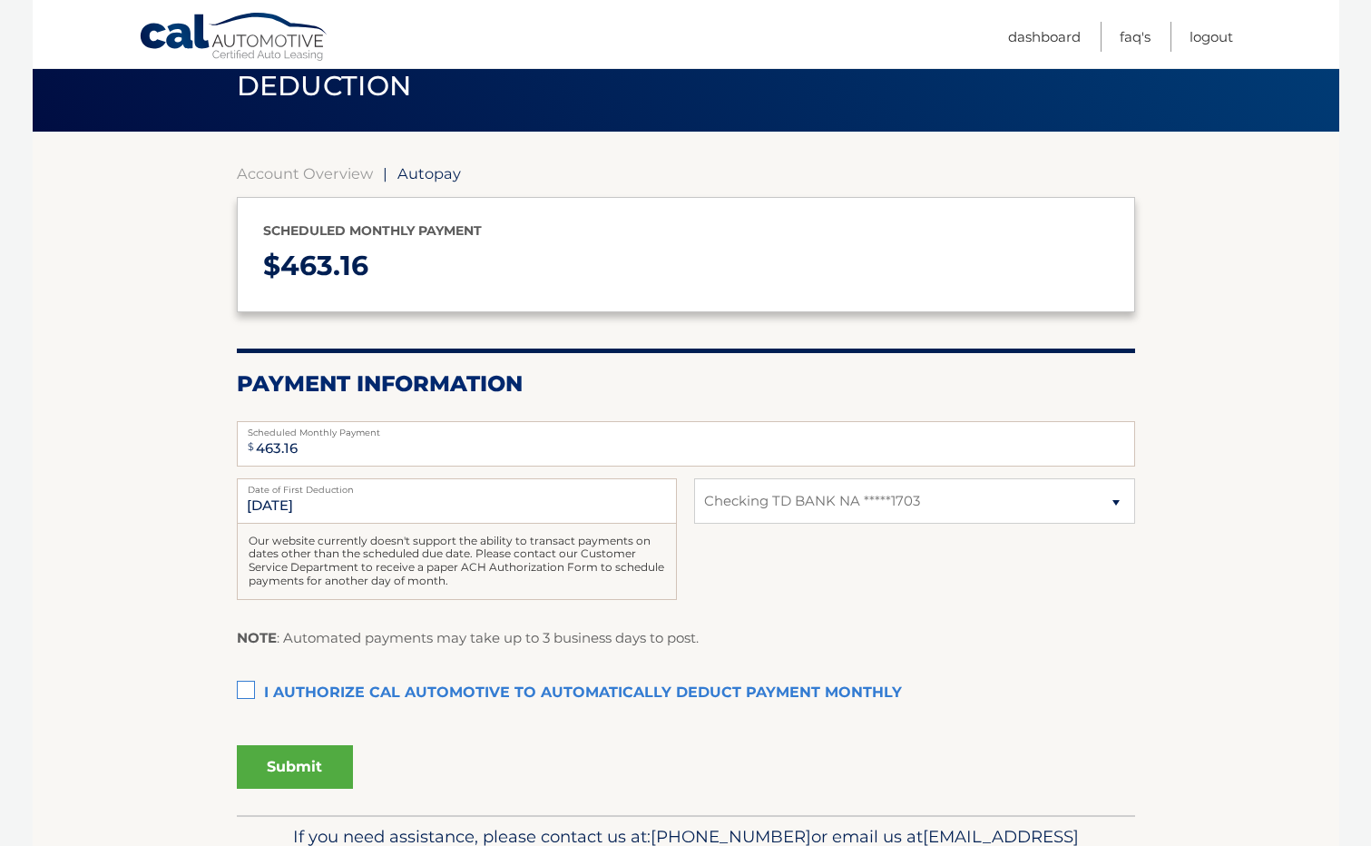
click at [248, 689] on label "I authorize cal automotive to automatically deduct payment monthly This checkbo…" at bounding box center [686, 693] width 898 height 36
click at [0, 0] on input "I authorize cal automotive to automatically deduct payment monthly This checkbo…" at bounding box center [0, 0] width 0 height 0
click at [306, 760] on button "Submit" at bounding box center [295, 767] width 116 height 44
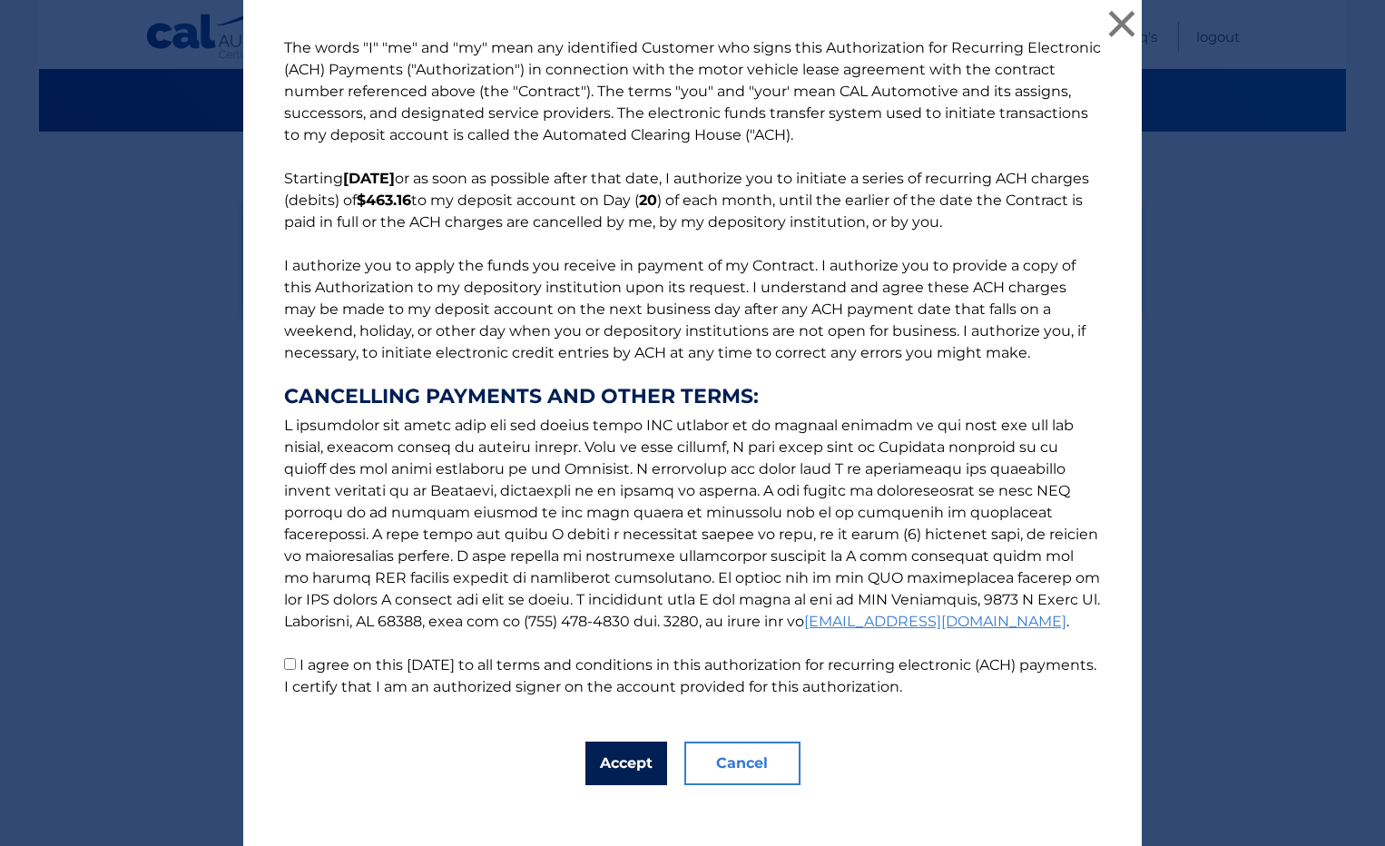
click at [632, 759] on button "Accept" at bounding box center [626, 763] width 82 height 44
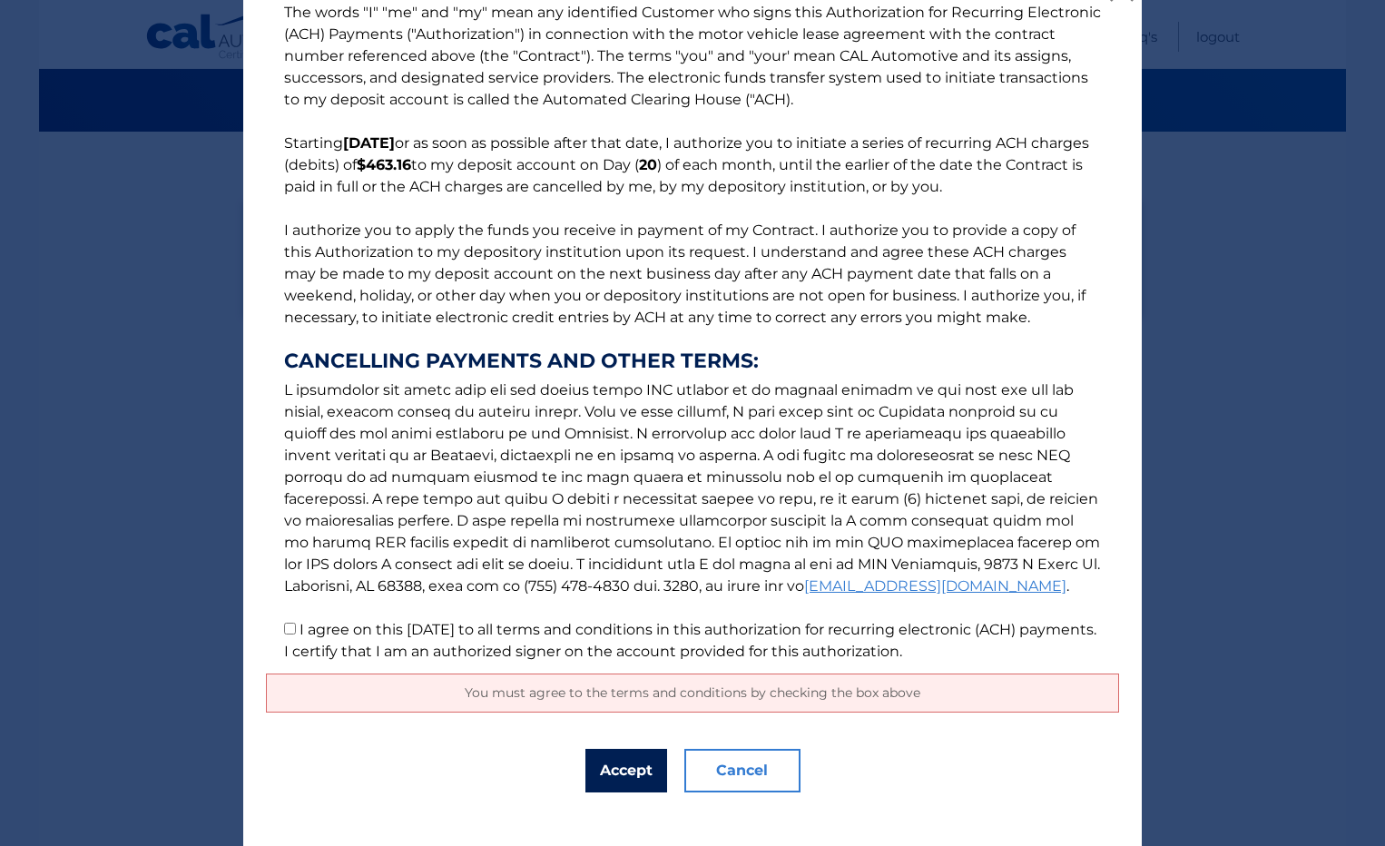
scroll to position [54, 0]
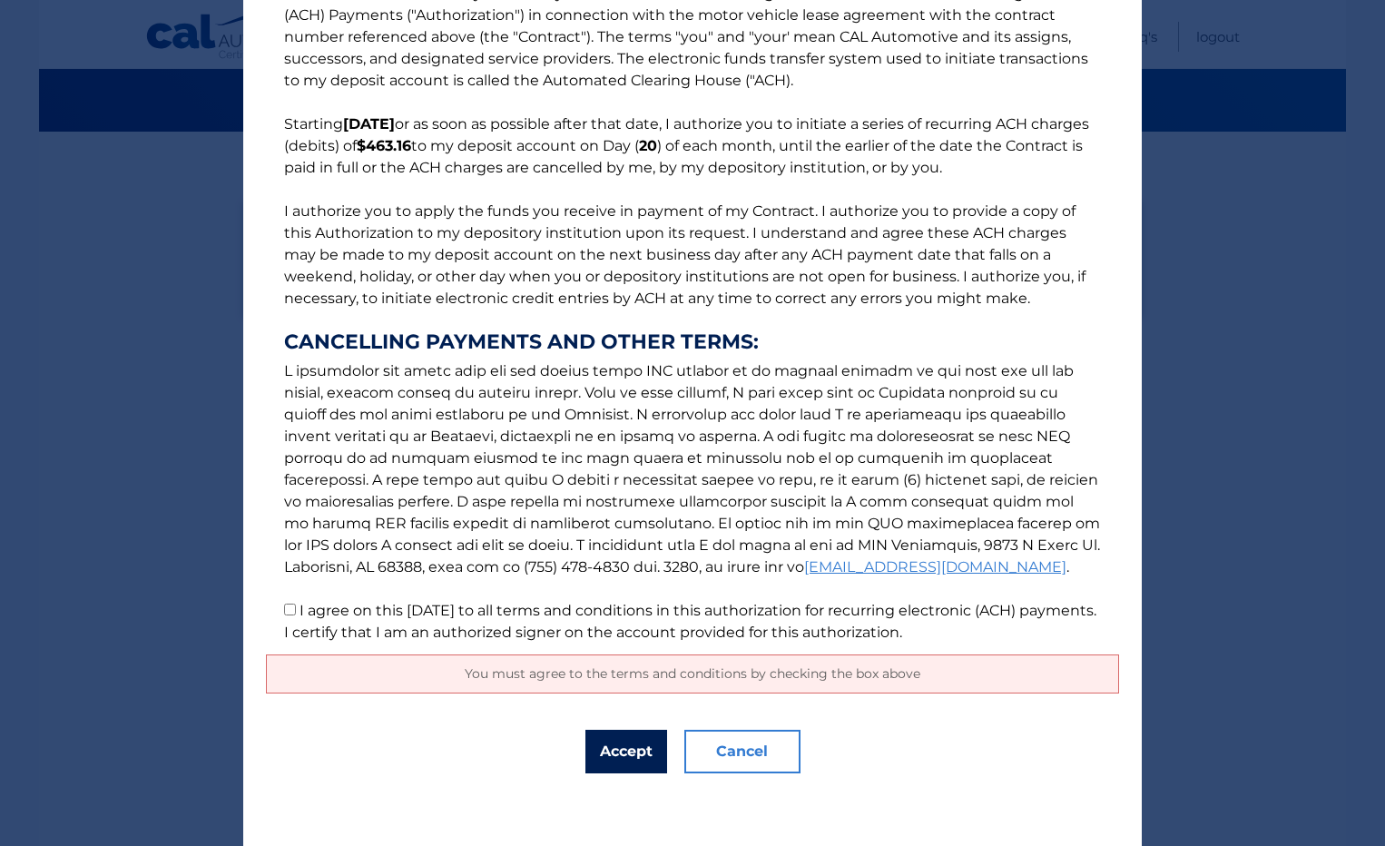
click at [626, 755] on button "Accept" at bounding box center [626, 752] width 82 height 44
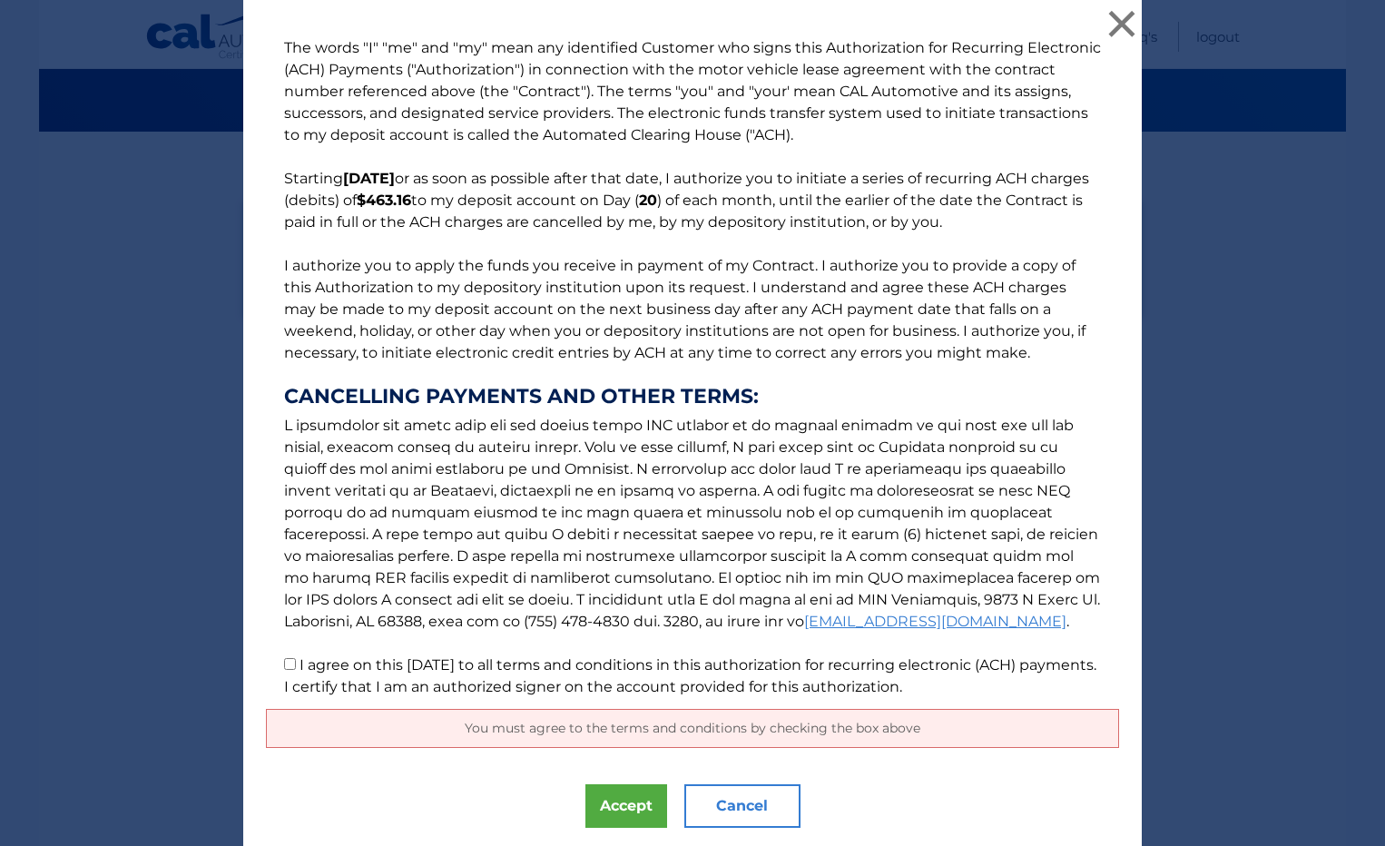
click at [286, 669] on input "I agree on this 10/13/2025 to all terms and conditions in this authorization fo…" at bounding box center [290, 664] width 12 height 12
checkbox input "true"
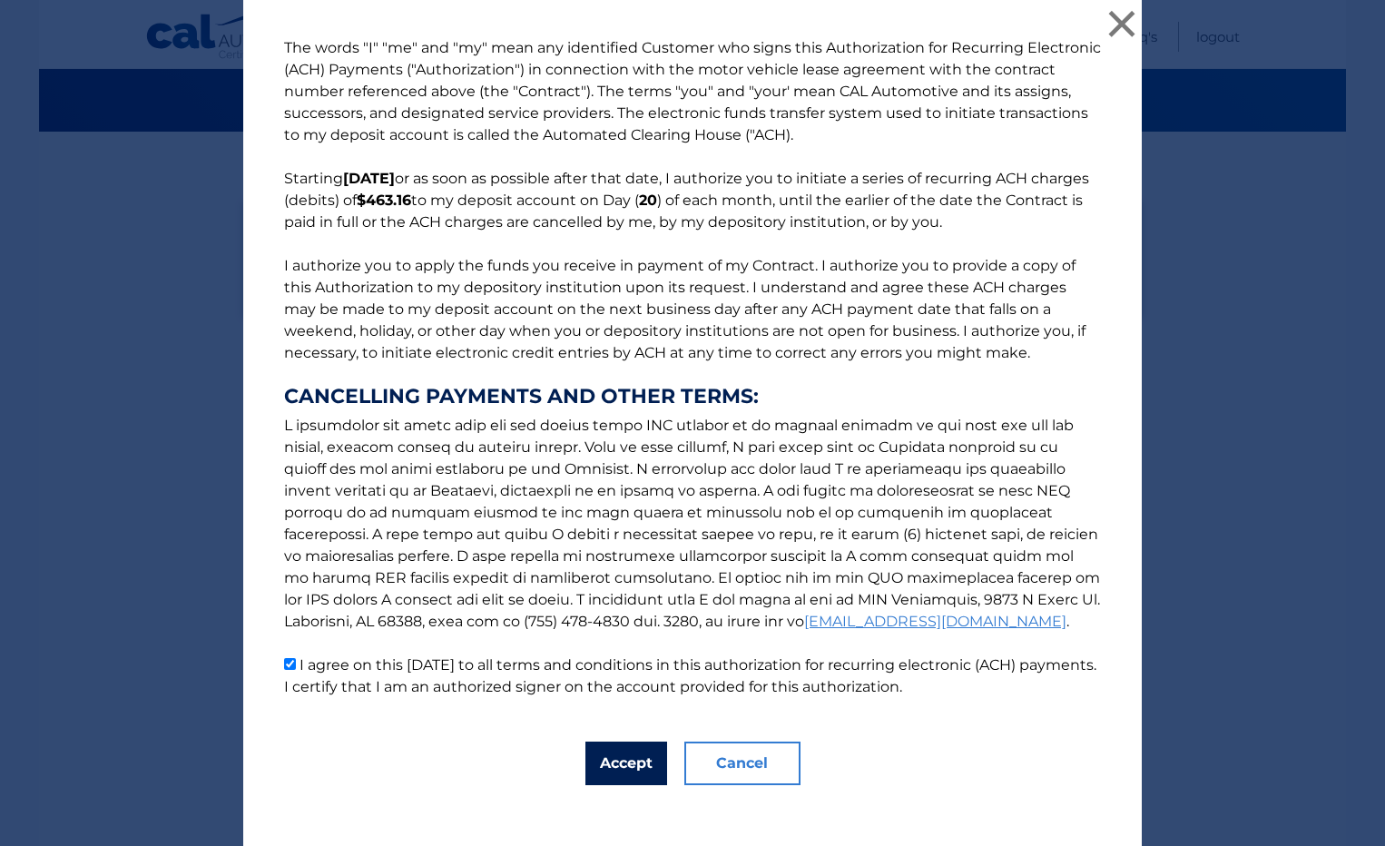
click at [605, 762] on button "Accept" at bounding box center [626, 763] width 82 height 44
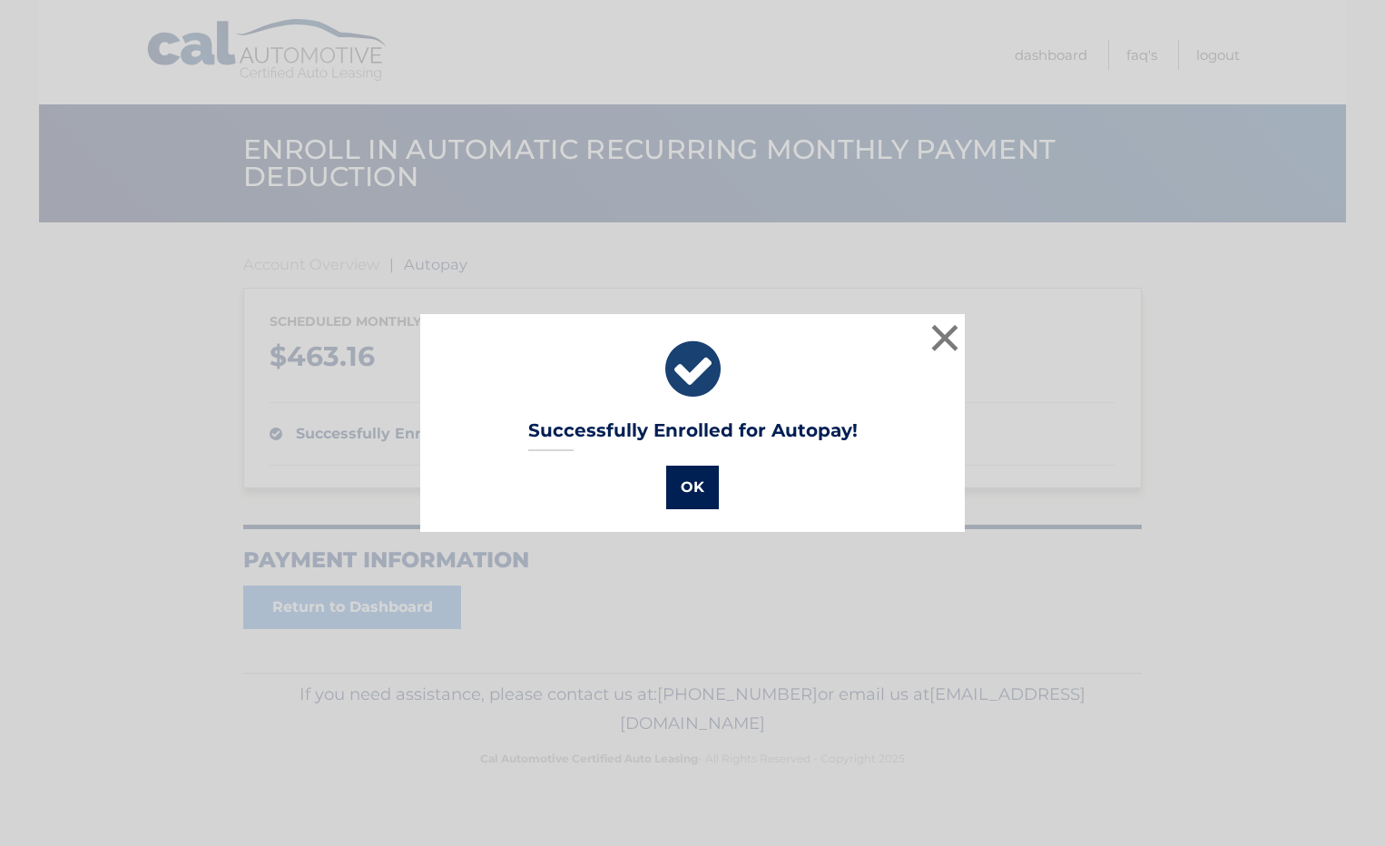
click at [681, 479] on button "OK" at bounding box center [692, 488] width 53 height 44
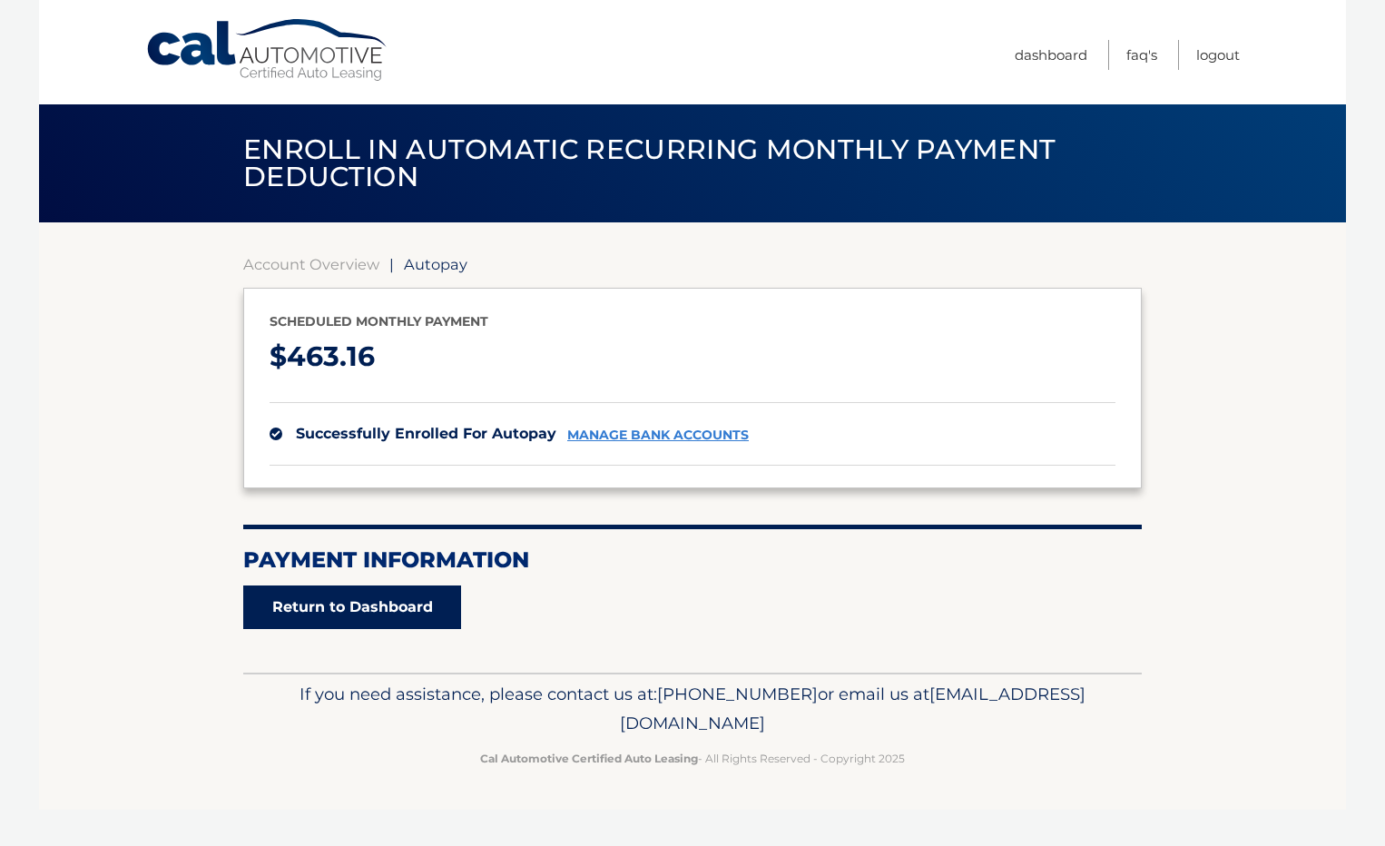
click at [306, 603] on link "Return to Dashboard" at bounding box center [352, 607] width 218 height 44
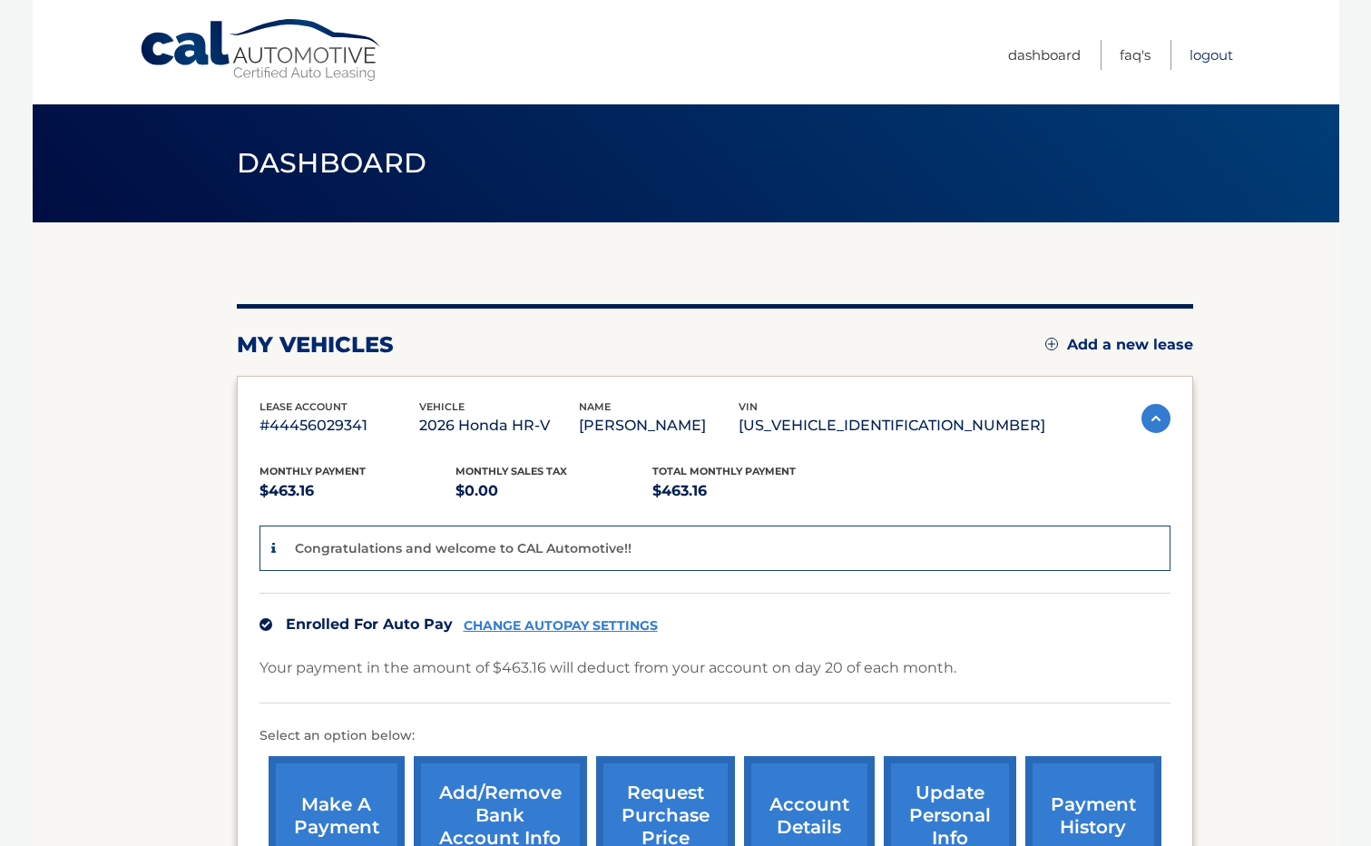
click at [1214, 58] on link "Logout" at bounding box center [1212, 55] width 44 height 30
